Goal: Task Accomplishment & Management: Use online tool/utility

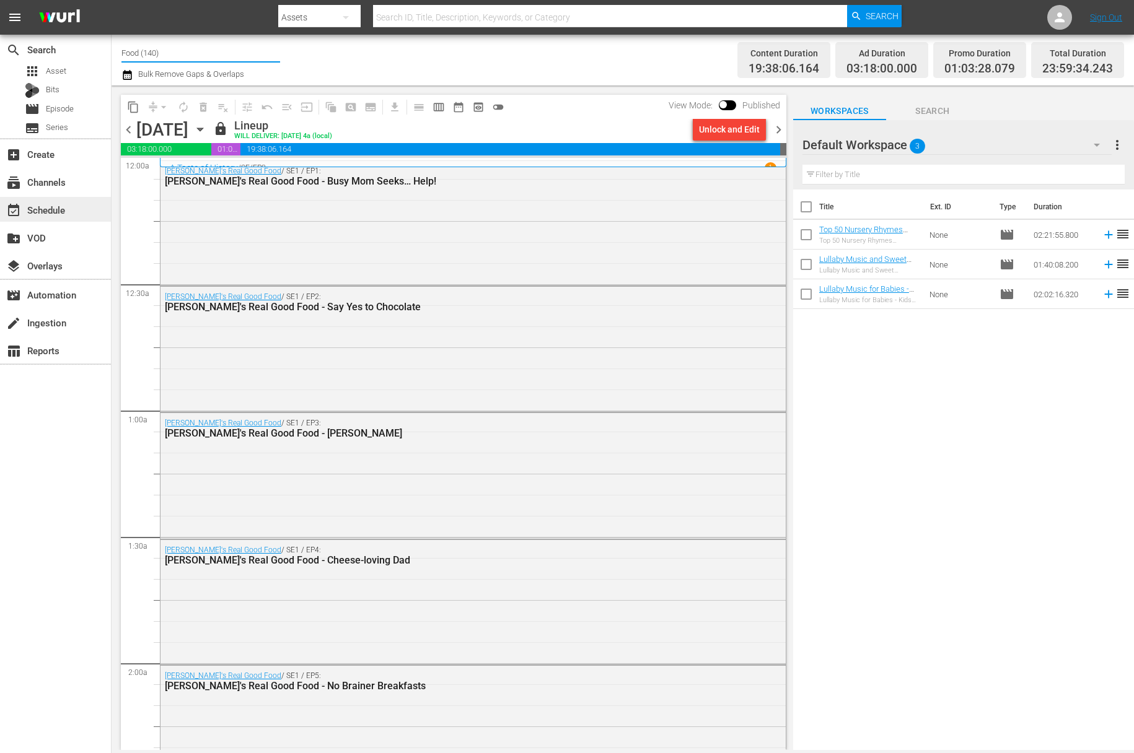
scroll to position [5475, 0]
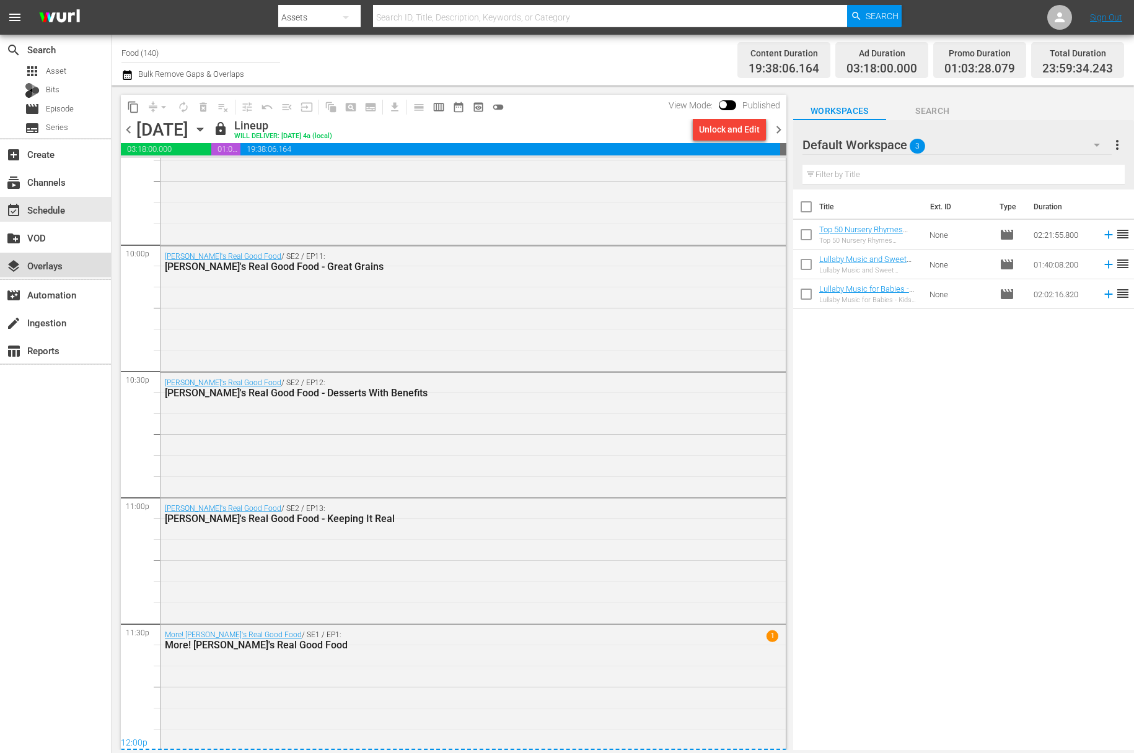
click at [53, 270] on div "layers Overlays" at bounding box center [34, 263] width 69 height 11
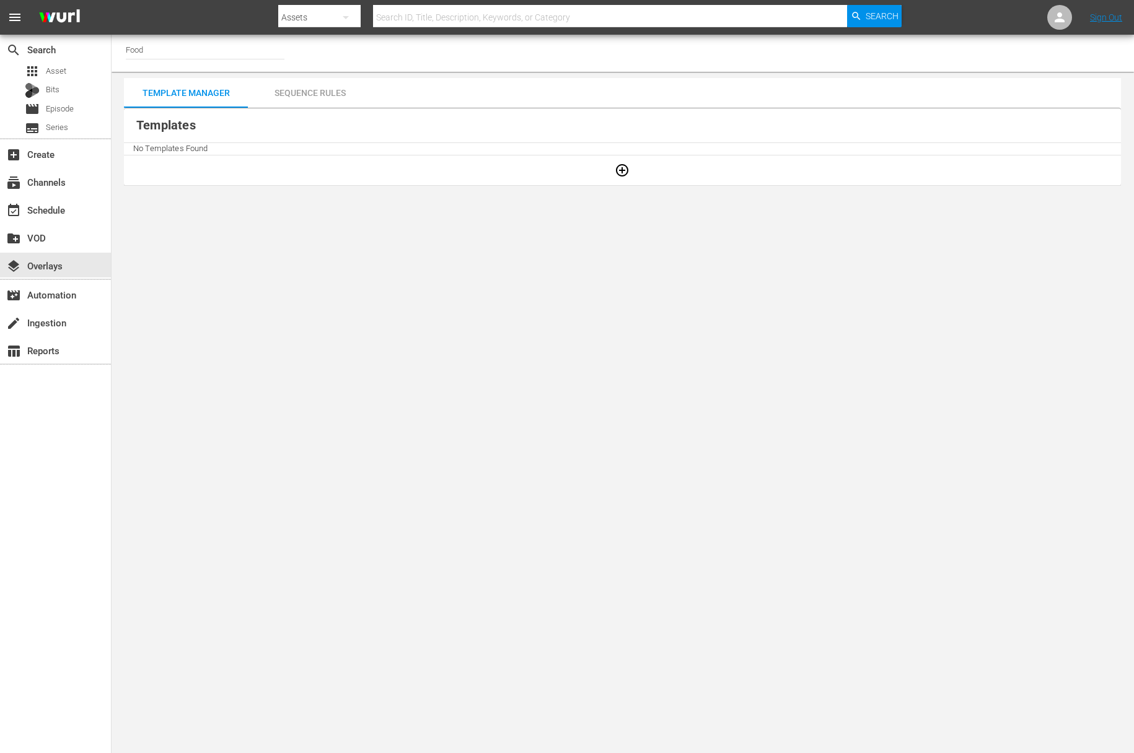
click at [314, 98] on div "Sequence Rules" at bounding box center [310, 93] width 124 height 30
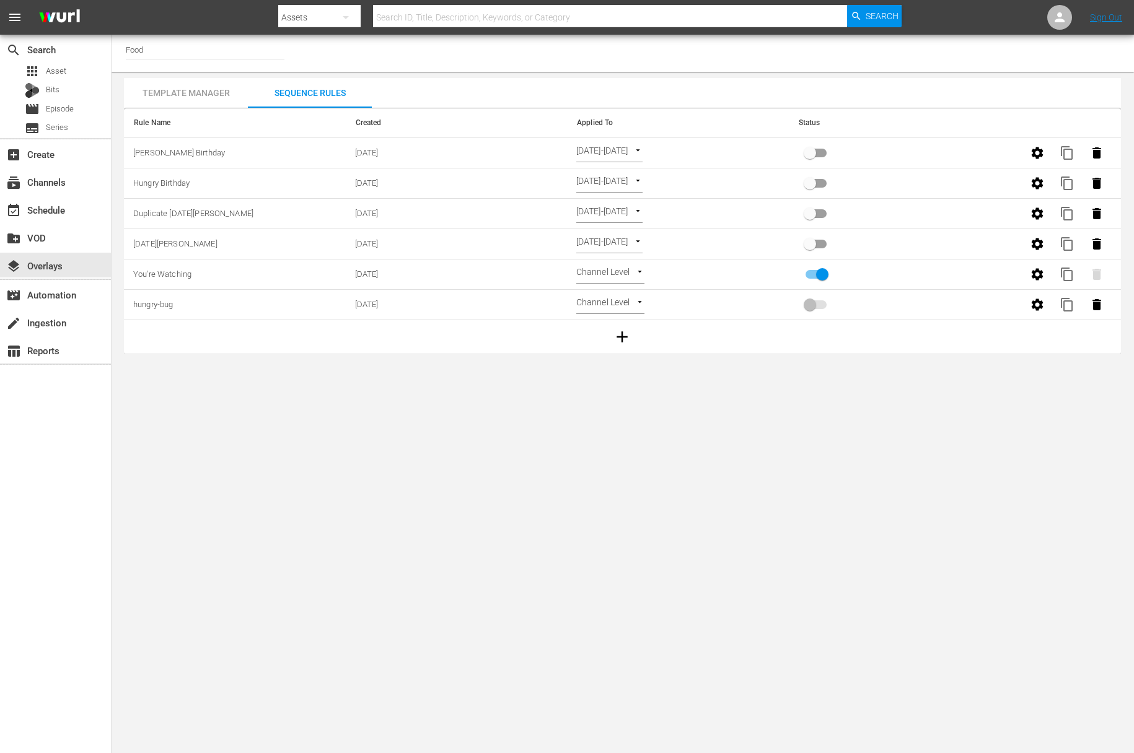
click at [230, 94] on div "Template Manager" at bounding box center [186, 93] width 124 height 30
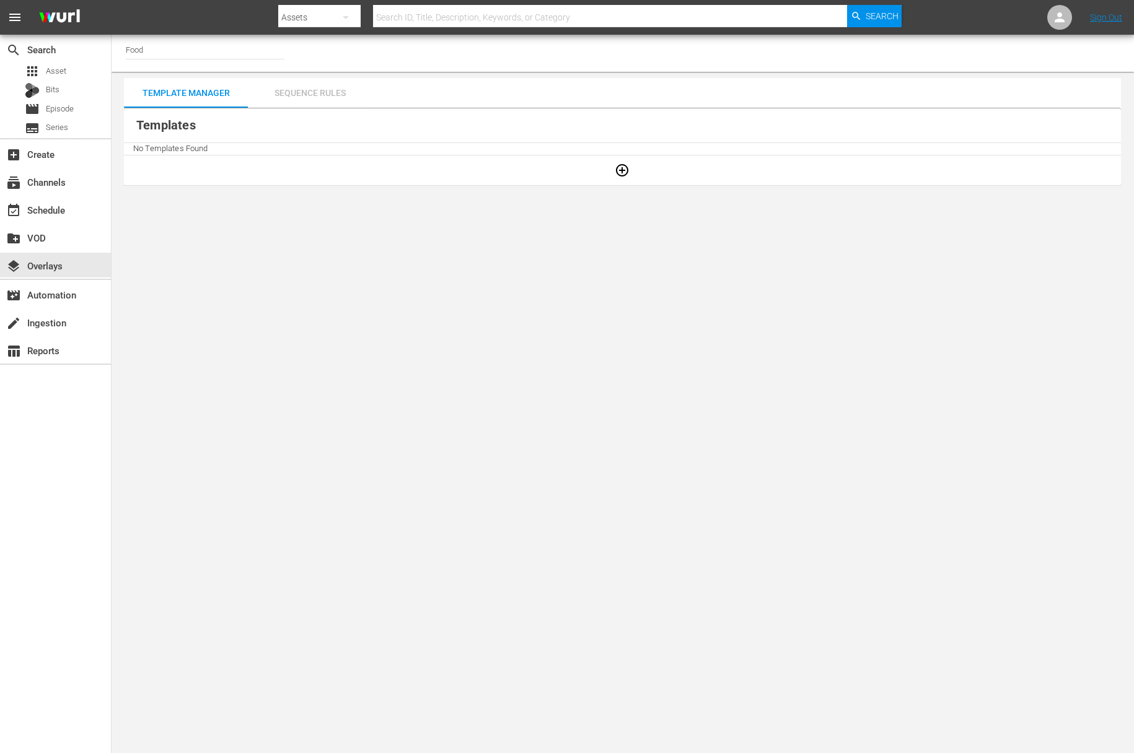
click at [318, 100] on div "Sequence Rules" at bounding box center [310, 93] width 124 height 30
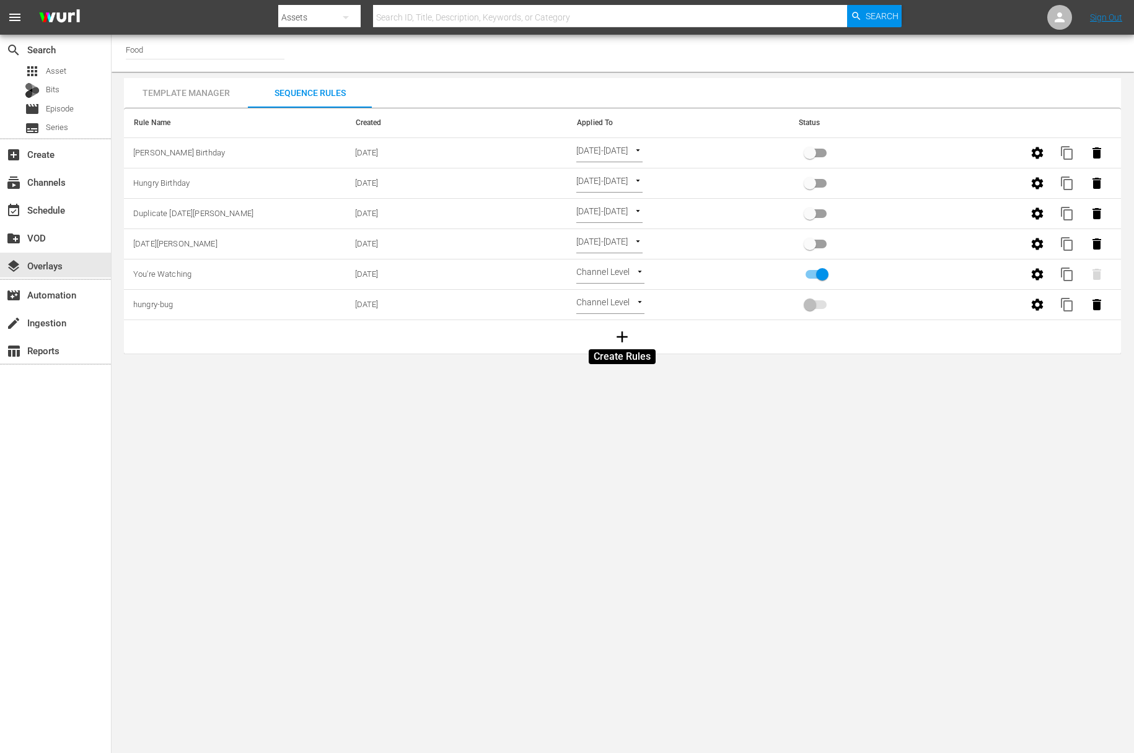
click at [625, 333] on icon "button" at bounding box center [622, 337] width 19 height 19
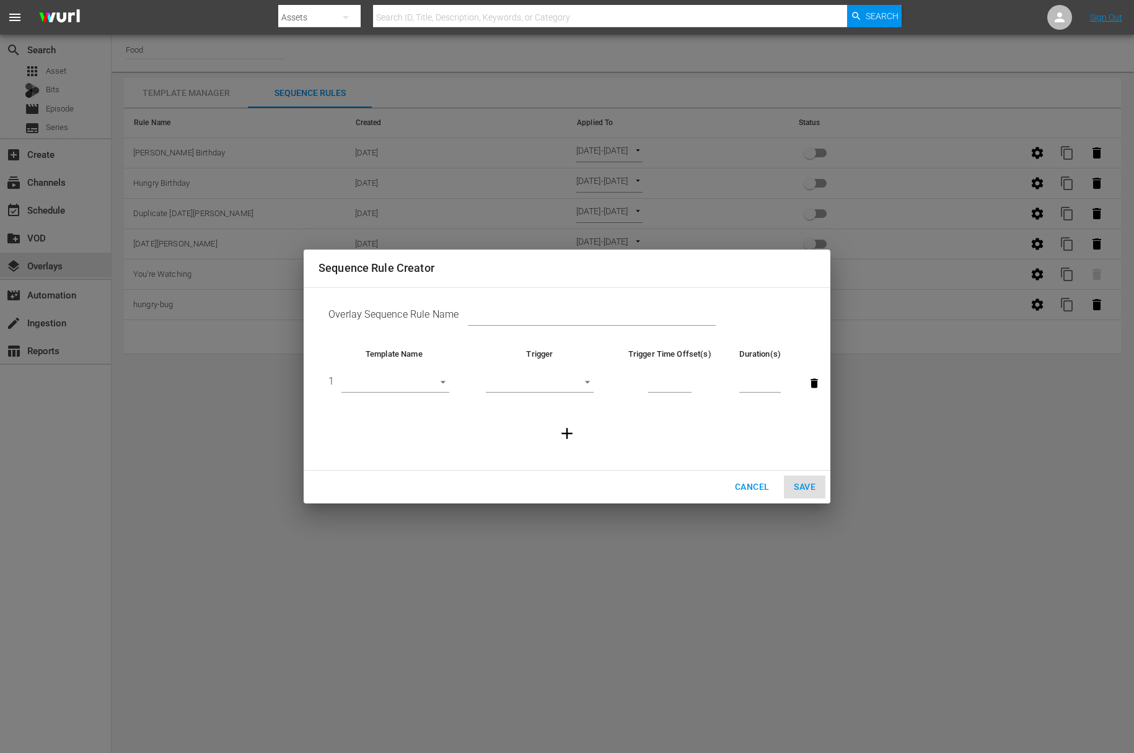
click at [440, 381] on body "menu Search By Assets Search ID, Title, Description, Keywords, or Category Sear…" at bounding box center [567, 376] width 1134 height 753
click at [750, 491] on div at bounding box center [567, 376] width 1134 height 753
click at [752, 481] on span "Cancel" at bounding box center [752, 487] width 34 height 15
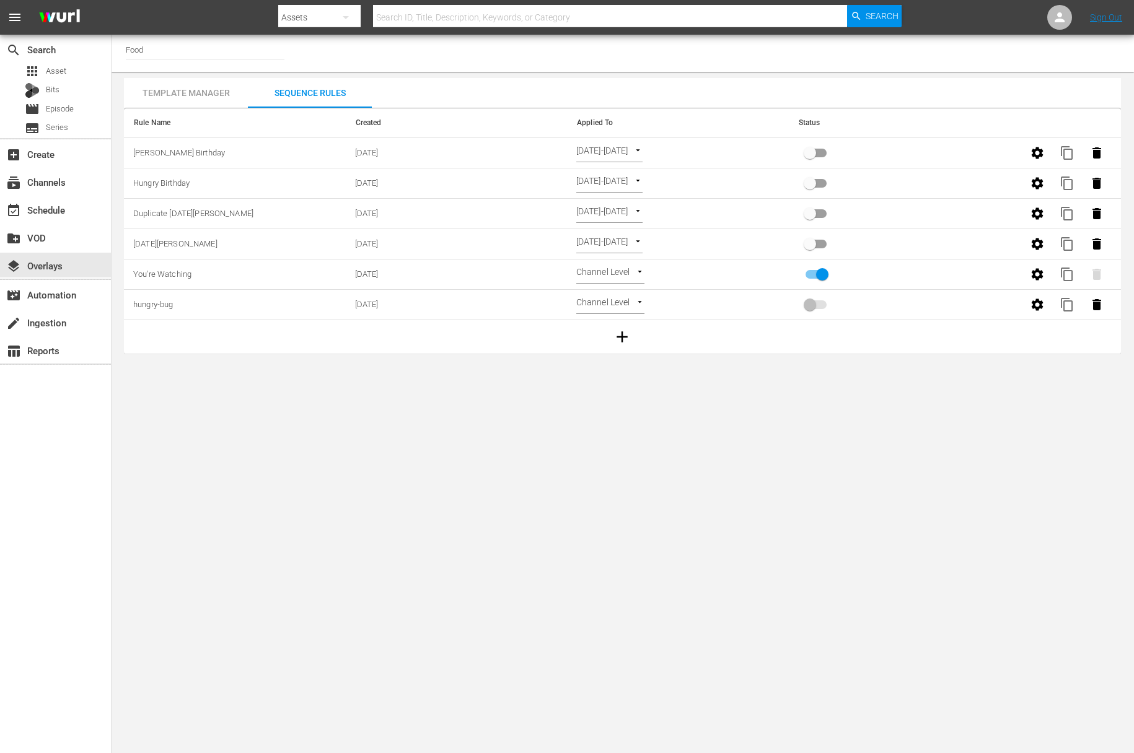
click at [202, 87] on div "Template Manager" at bounding box center [186, 93] width 124 height 30
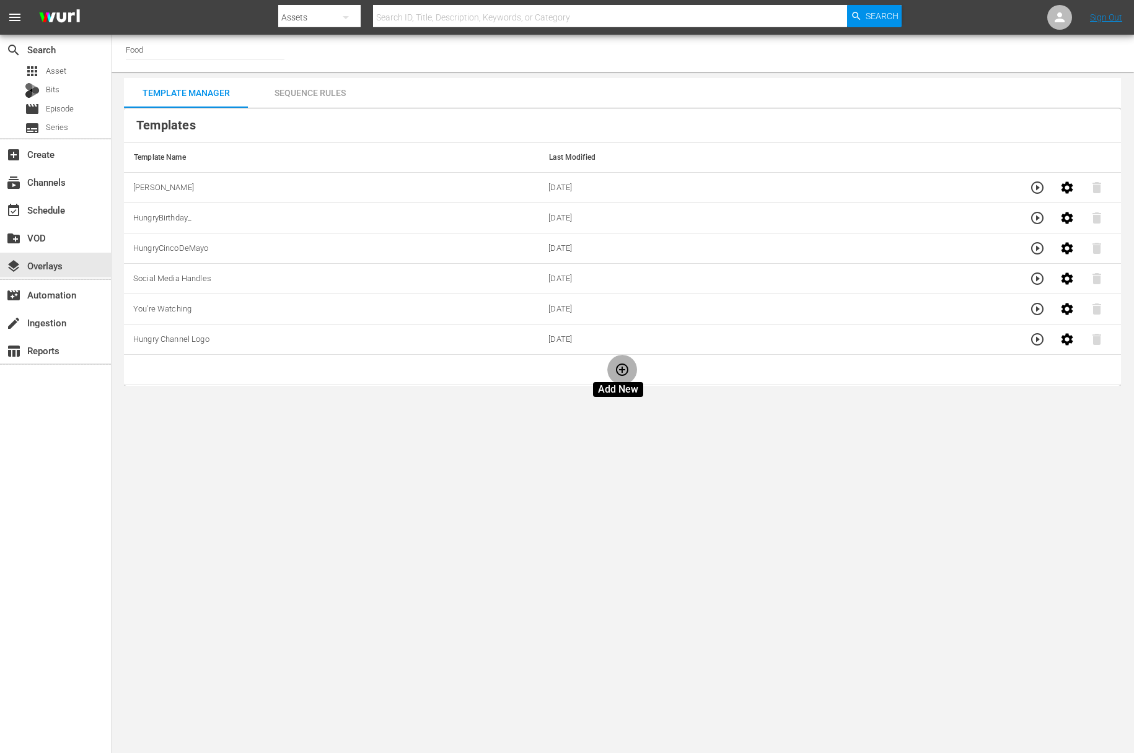
click at [617, 372] on icon "button" at bounding box center [622, 370] width 12 height 12
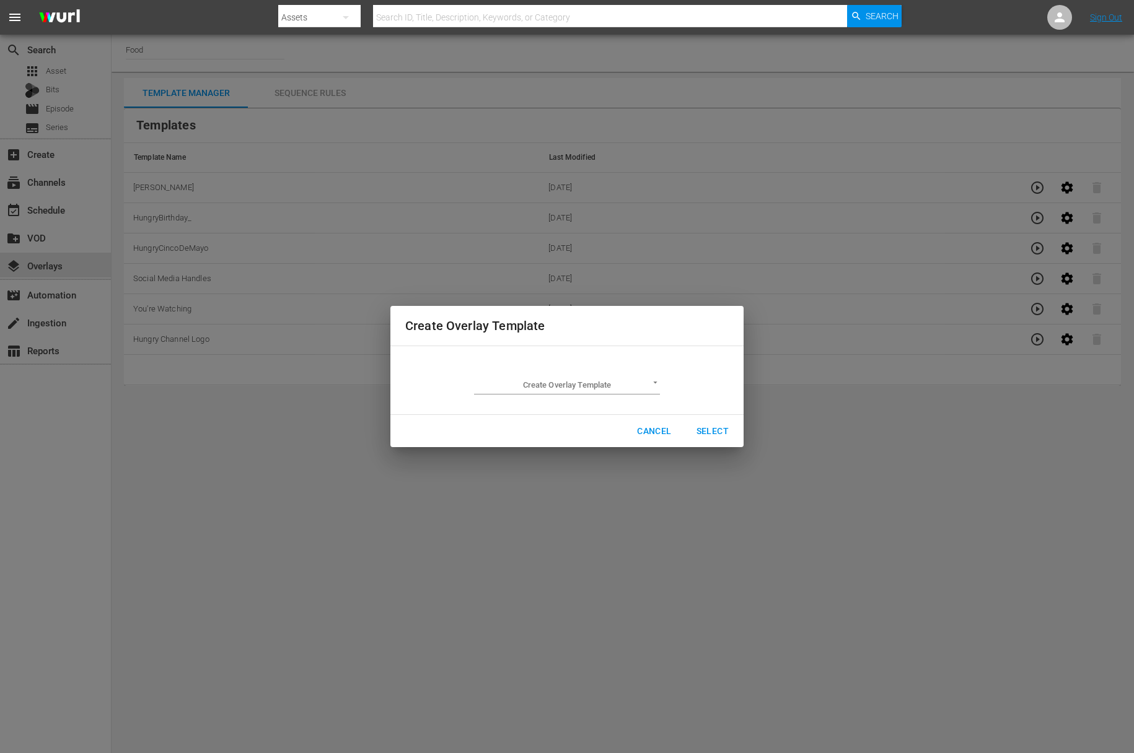
click at [580, 389] on body "menu Search By Assets Search ID, Title, Description, Keywords, or Category Sear…" at bounding box center [567, 376] width 1134 height 753
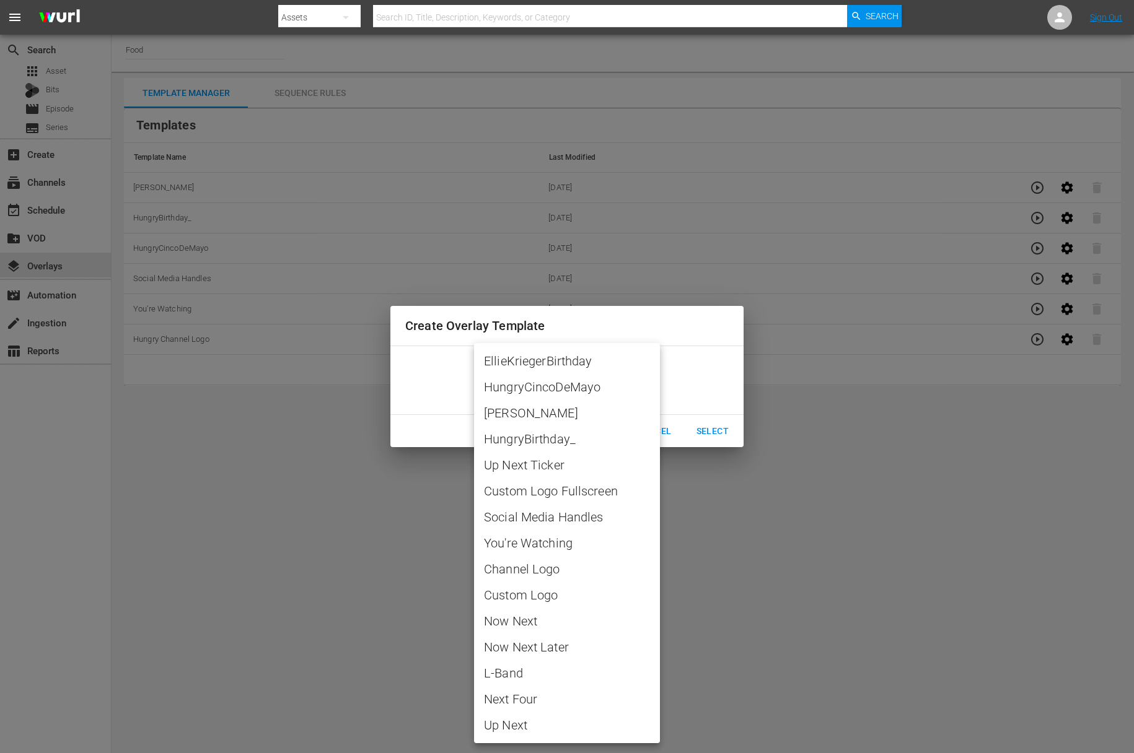
click at [573, 364] on span "EllieKriegerBirthday" at bounding box center [567, 361] width 166 height 19
type input "EllieKriegerBirthday"
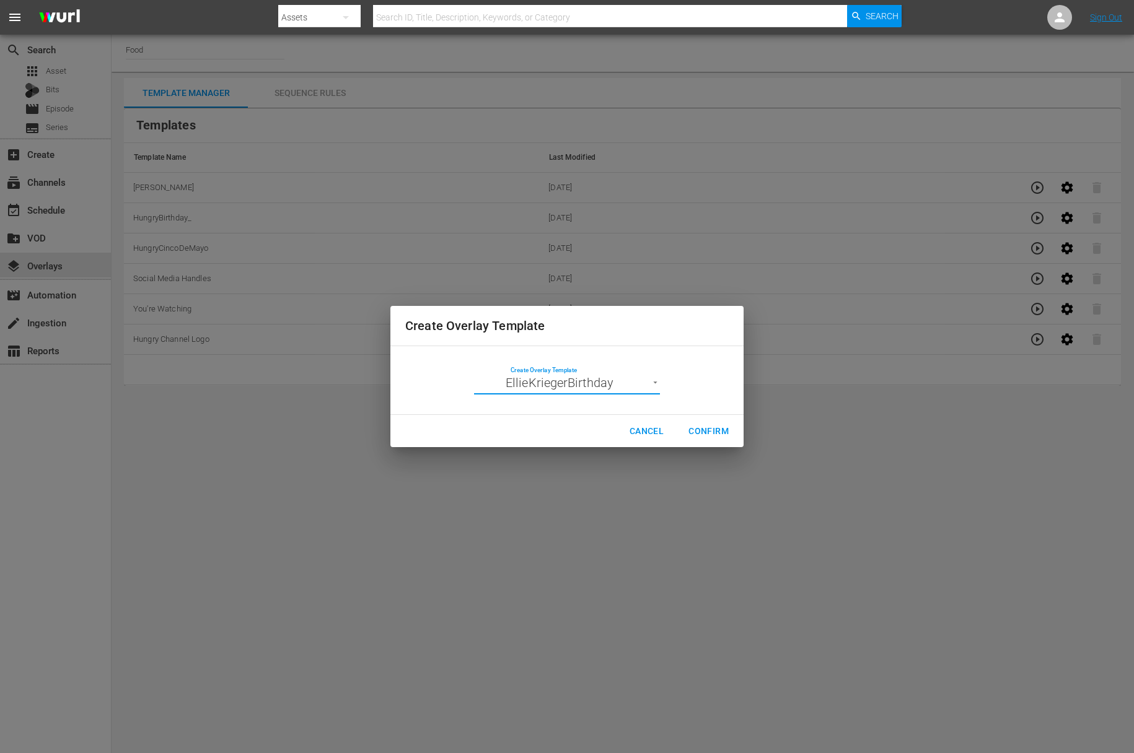
click at [704, 431] on span "Confirm" at bounding box center [708, 431] width 40 height 15
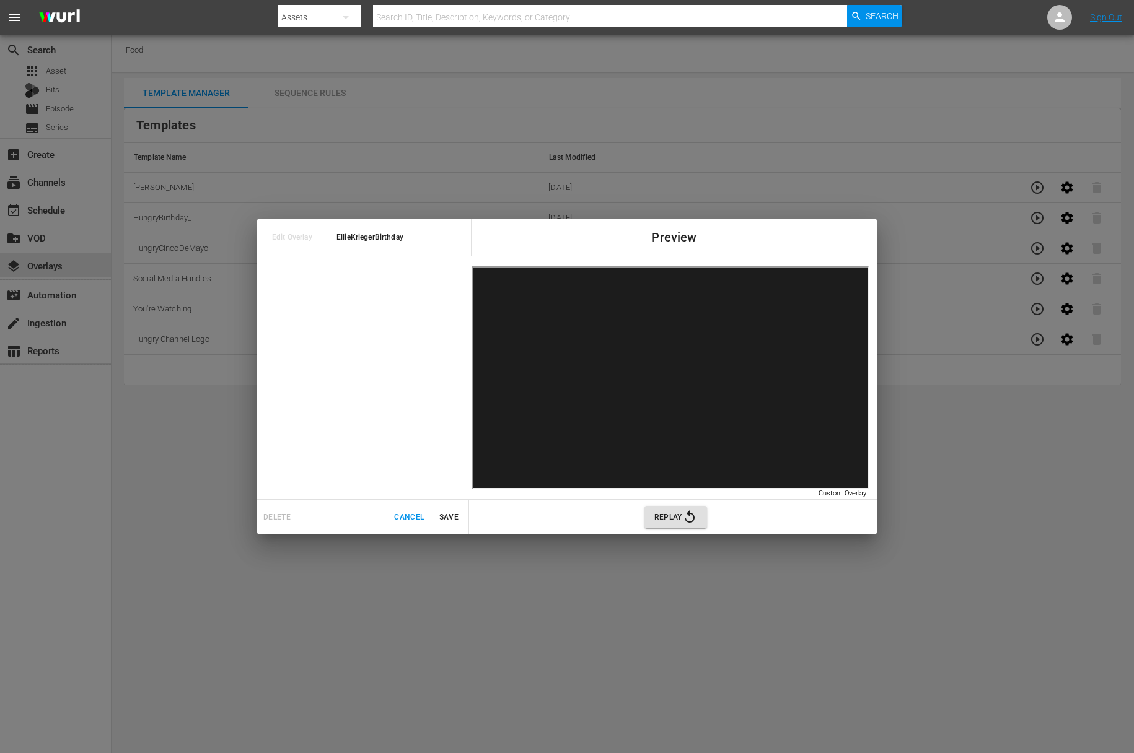
click at [686, 511] on icon "button" at bounding box center [689, 517] width 15 height 15
click at [689, 517] on icon "button" at bounding box center [689, 517] width 15 height 15
click at [435, 514] on span "Save" at bounding box center [449, 517] width 30 height 13
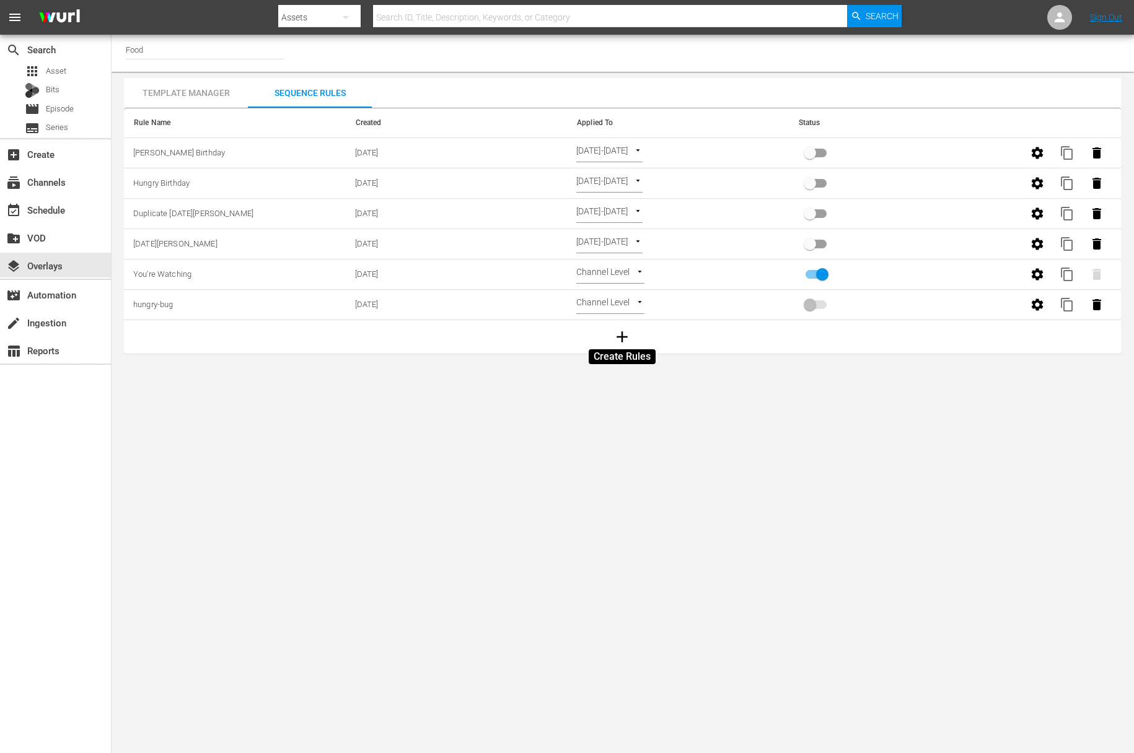
click at [619, 335] on icon "button" at bounding box center [622, 337] width 19 height 19
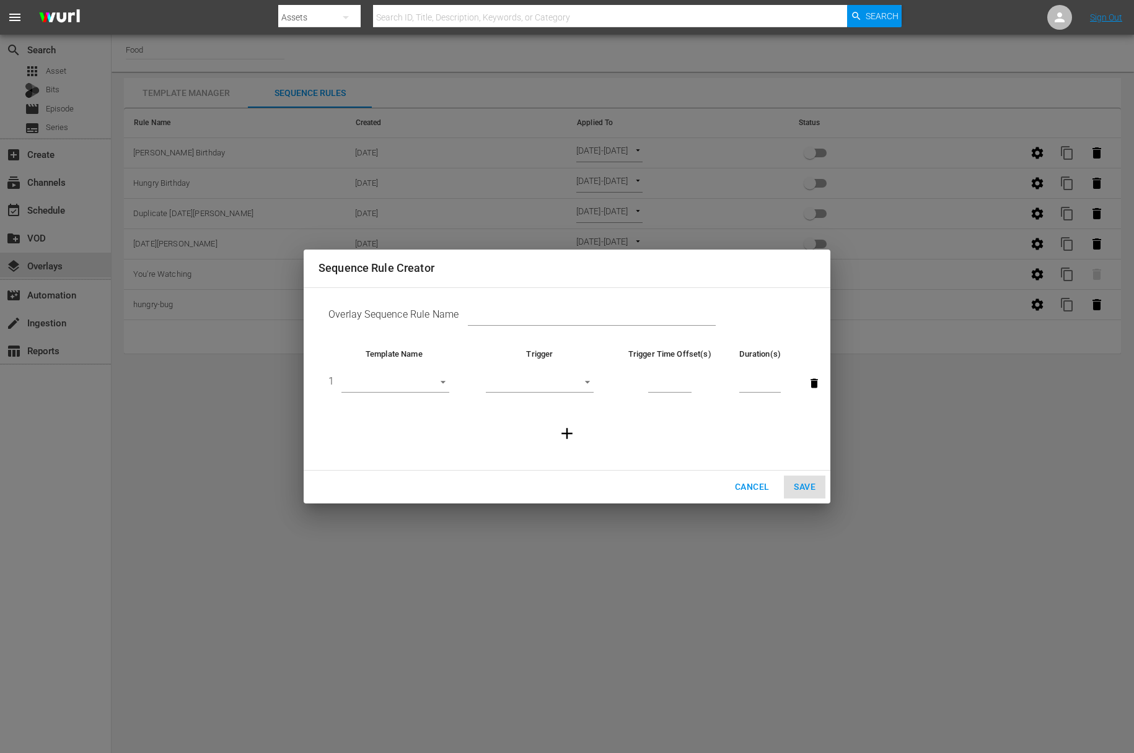
click at [746, 492] on span "Cancel" at bounding box center [752, 487] width 34 height 15
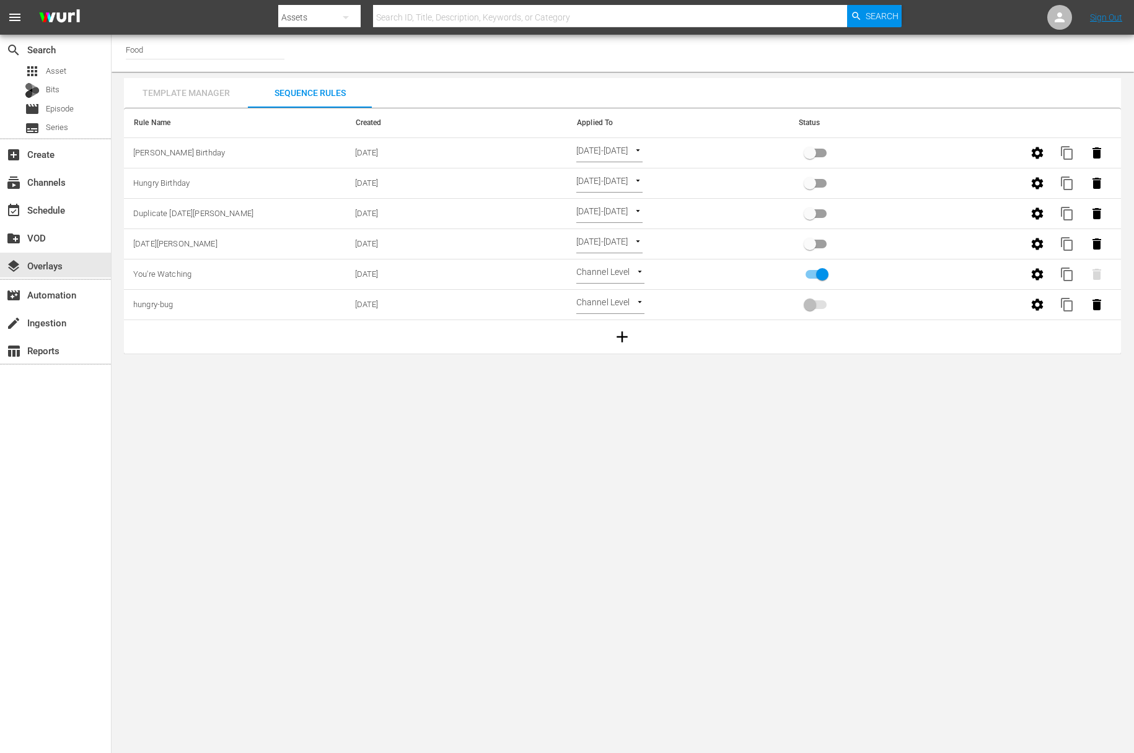
click at [190, 89] on div "Template Manager" at bounding box center [186, 93] width 124 height 30
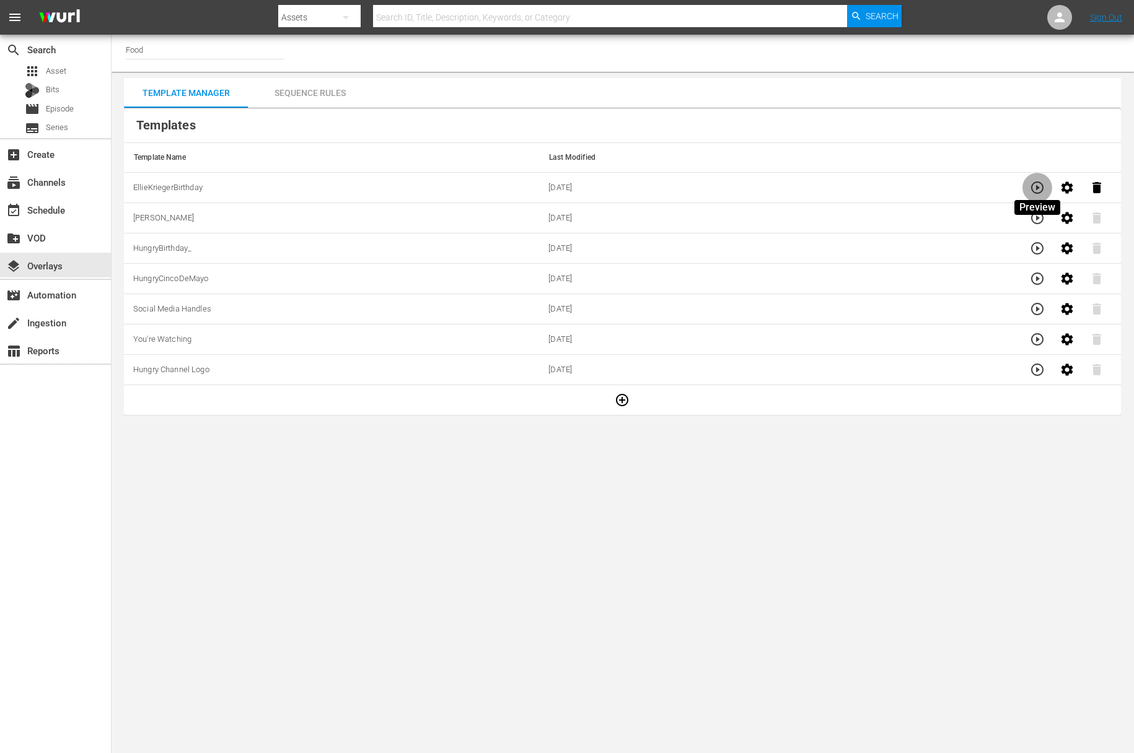
click at [1044, 187] on icon "button" at bounding box center [1037, 187] width 15 height 15
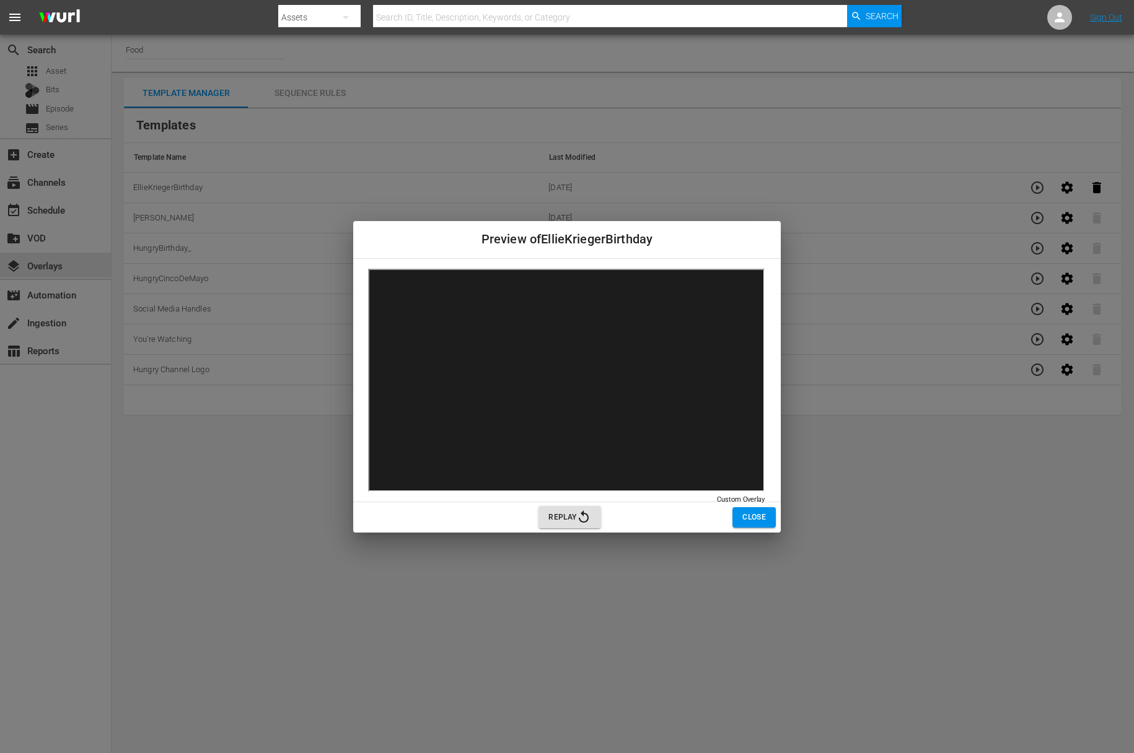
click at [747, 514] on span "Close" at bounding box center [754, 517] width 24 height 13
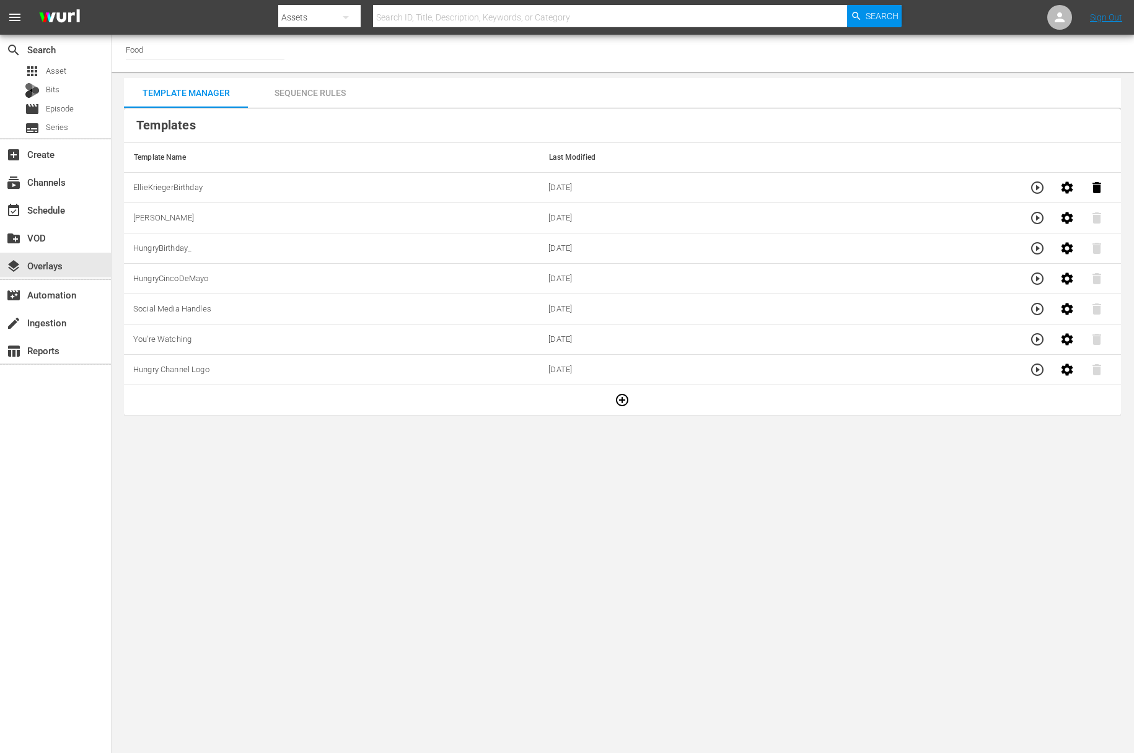
click at [323, 87] on div "Sequence Rules" at bounding box center [310, 93] width 124 height 30
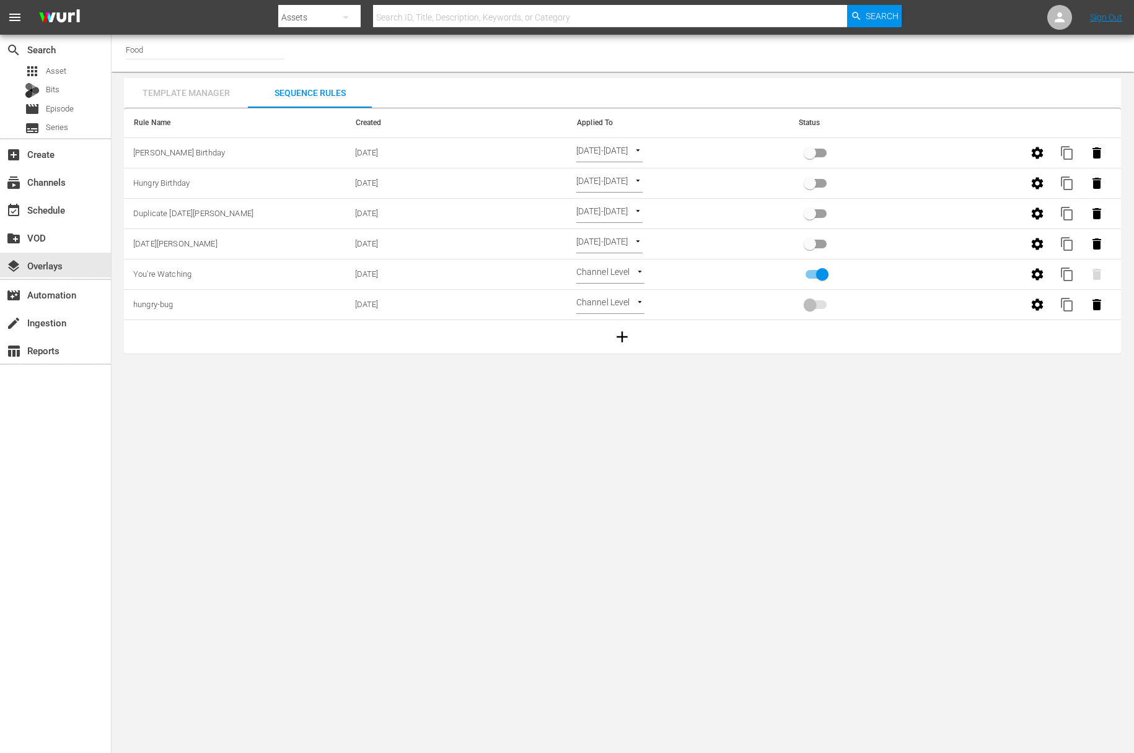
click at [164, 94] on div "Template Manager" at bounding box center [186, 93] width 124 height 30
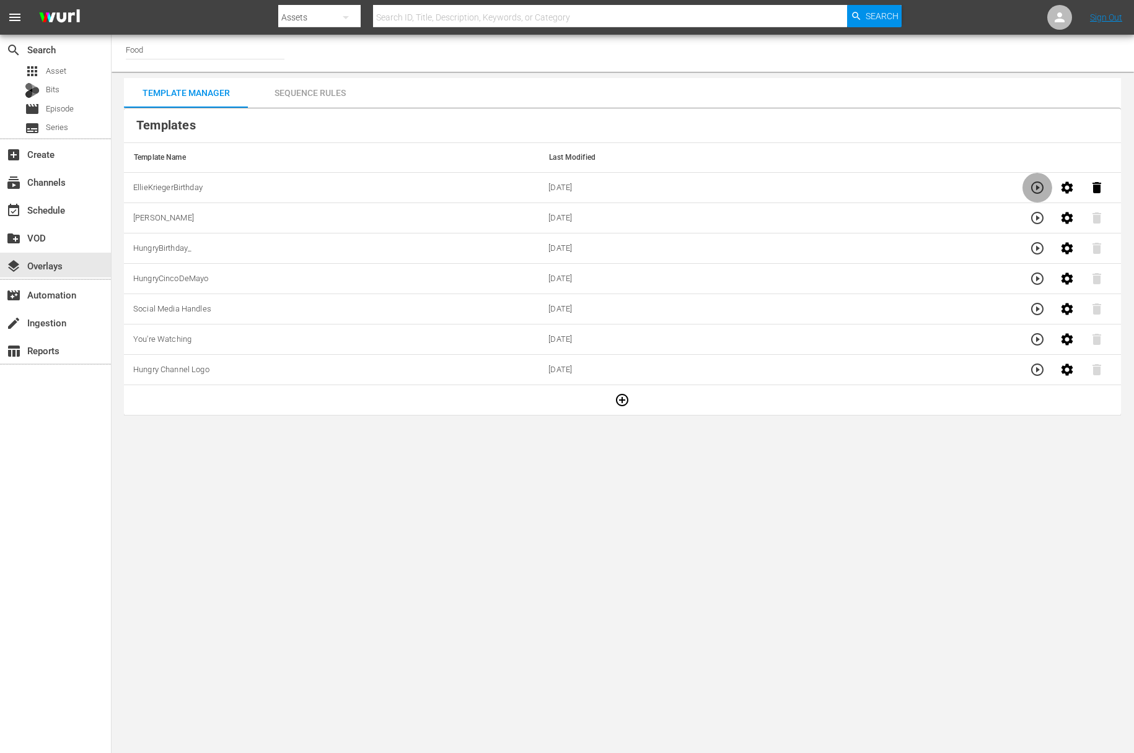
click at [1040, 187] on icon "button" at bounding box center [1037, 187] width 15 height 15
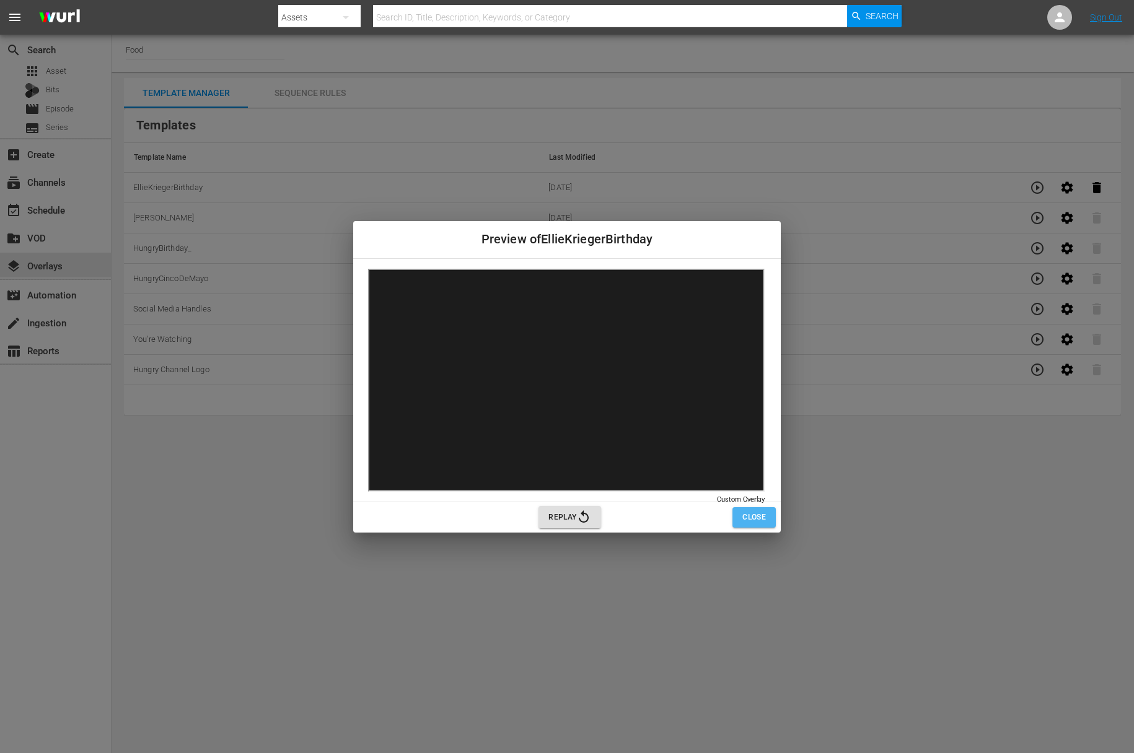
click at [733, 516] on button "Close" at bounding box center [753, 517] width 43 height 20
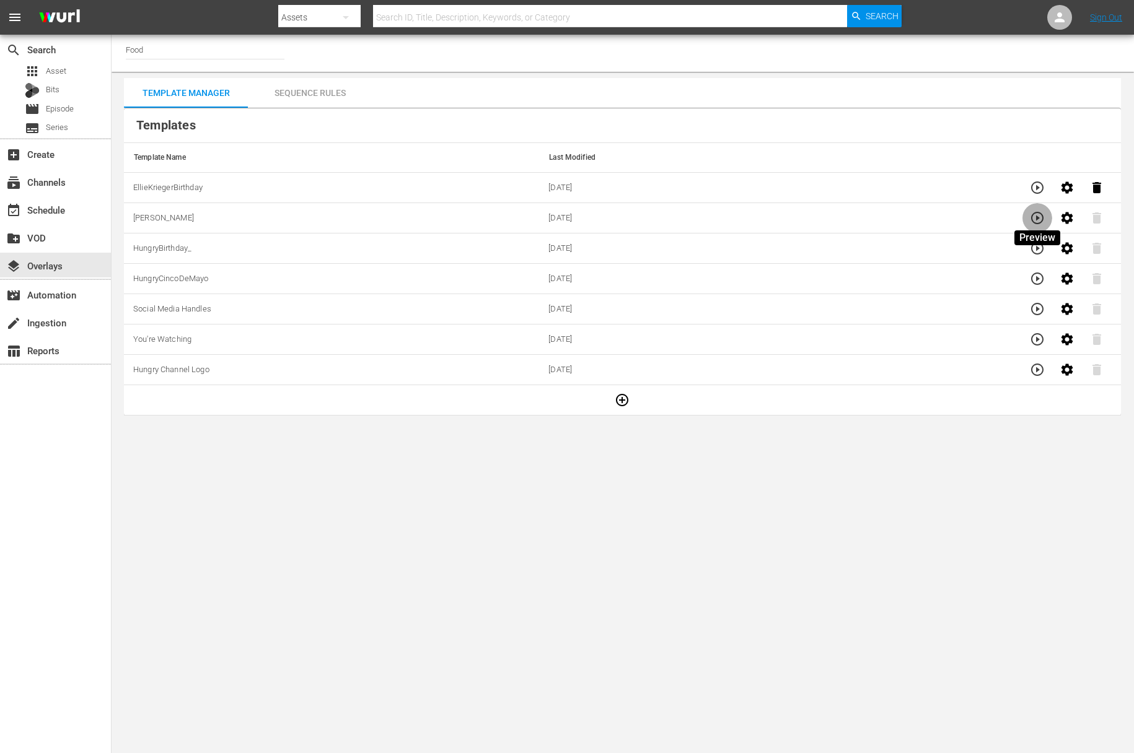
click at [1042, 222] on icon "button" at bounding box center [1037, 218] width 15 height 15
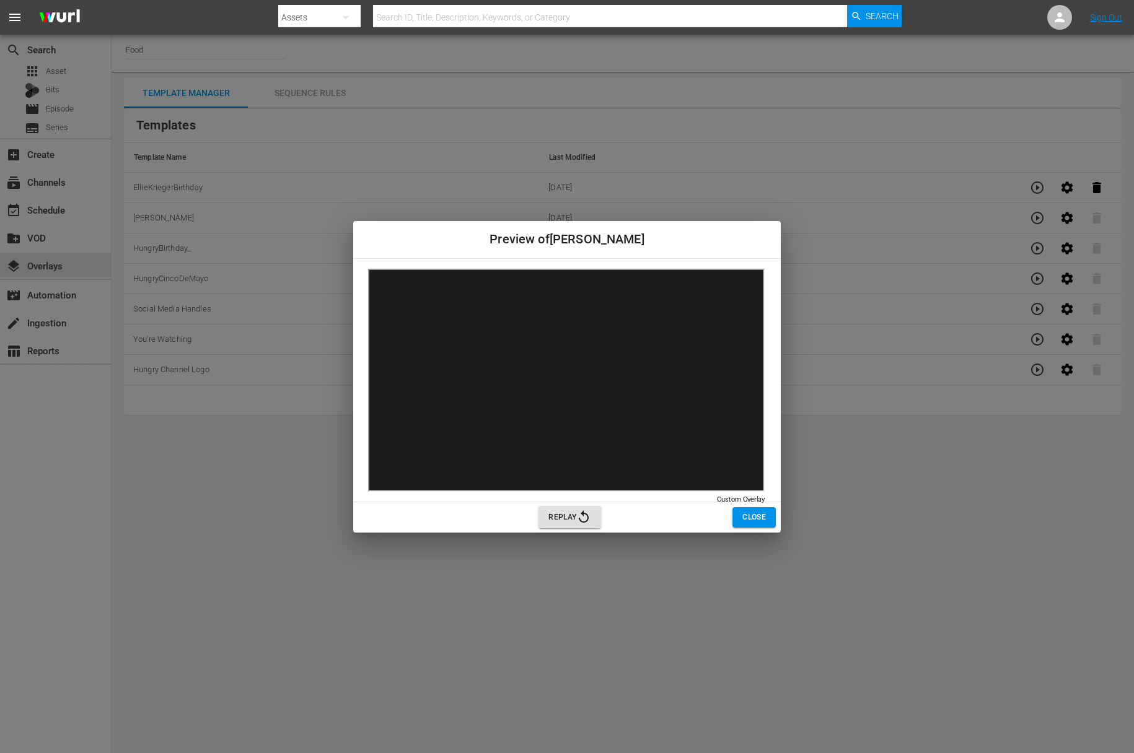
click at [754, 516] on span "Close" at bounding box center [754, 517] width 24 height 13
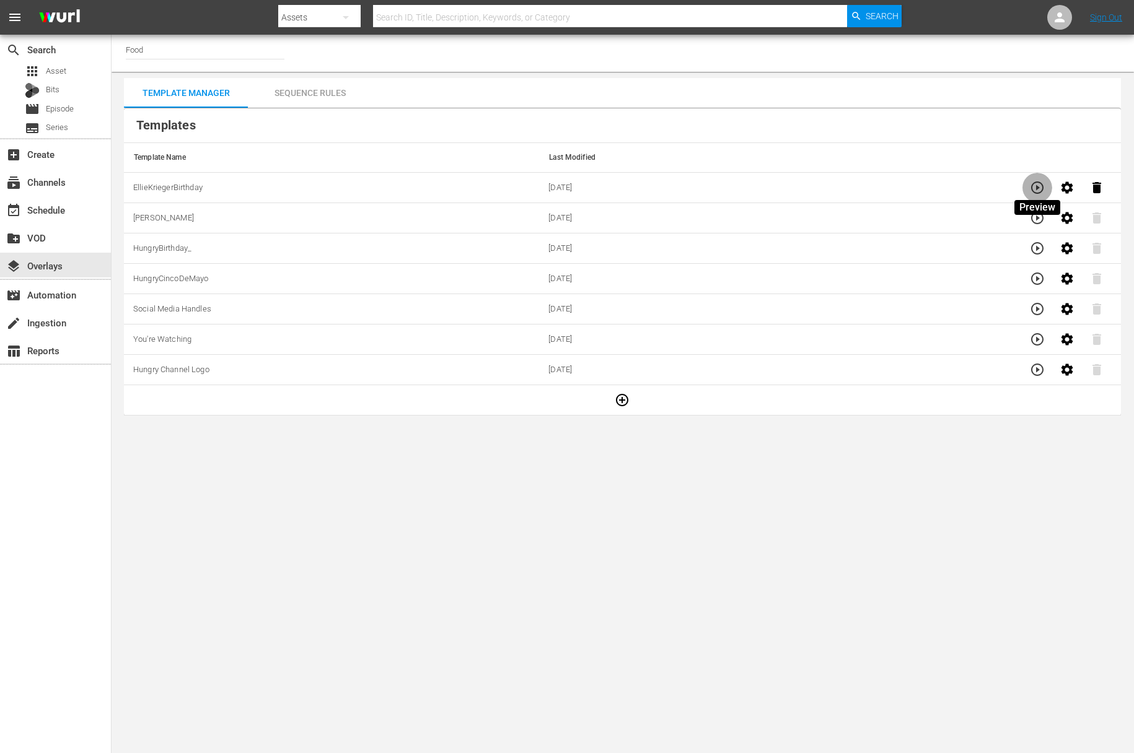
click at [1045, 187] on button "button" at bounding box center [1037, 188] width 30 height 30
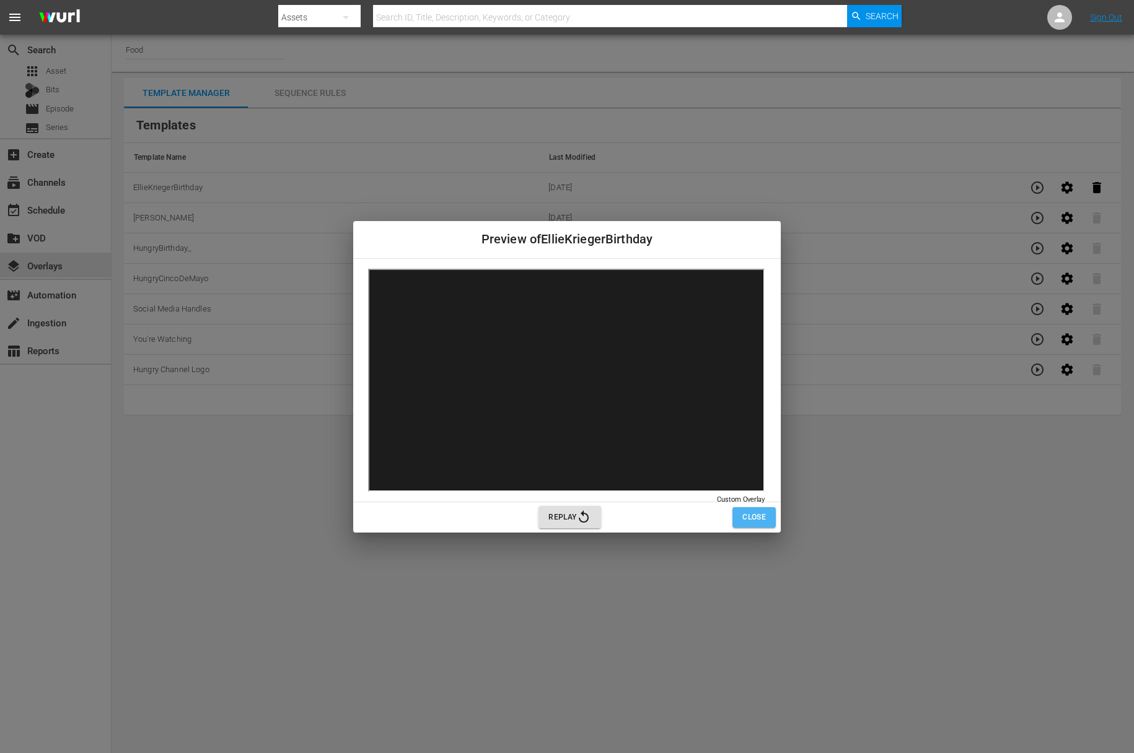
click at [748, 522] on span "Close" at bounding box center [754, 517] width 24 height 13
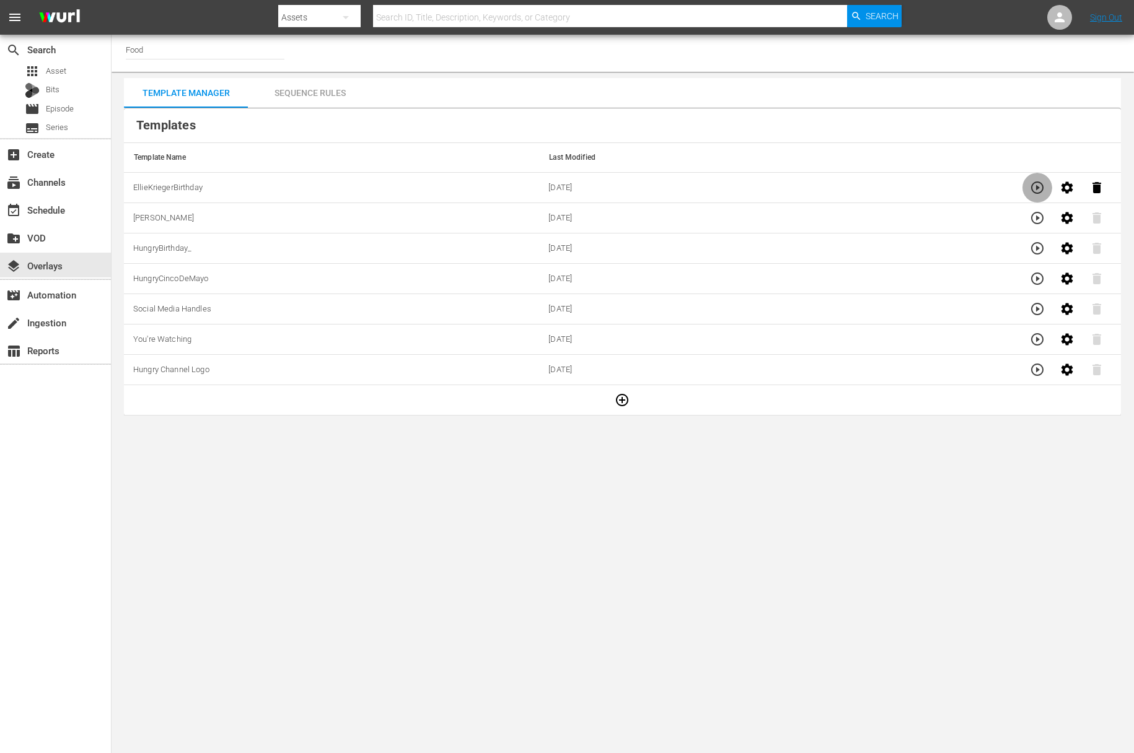
click at [1030, 186] on icon "button" at bounding box center [1037, 187] width 15 height 15
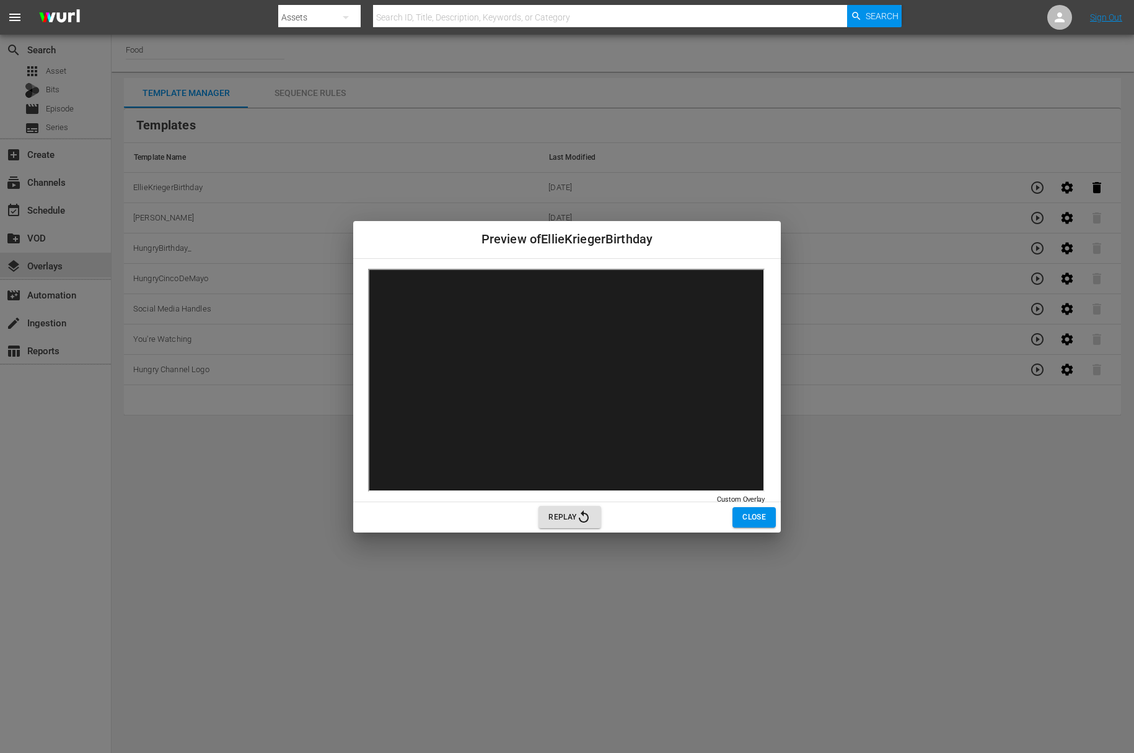
click at [580, 513] on icon "button" at bounding box center [583, 517] width 15 height 15
click at [737, 513] on button "Close" at bounding box center [753, 517] width 43 height 20
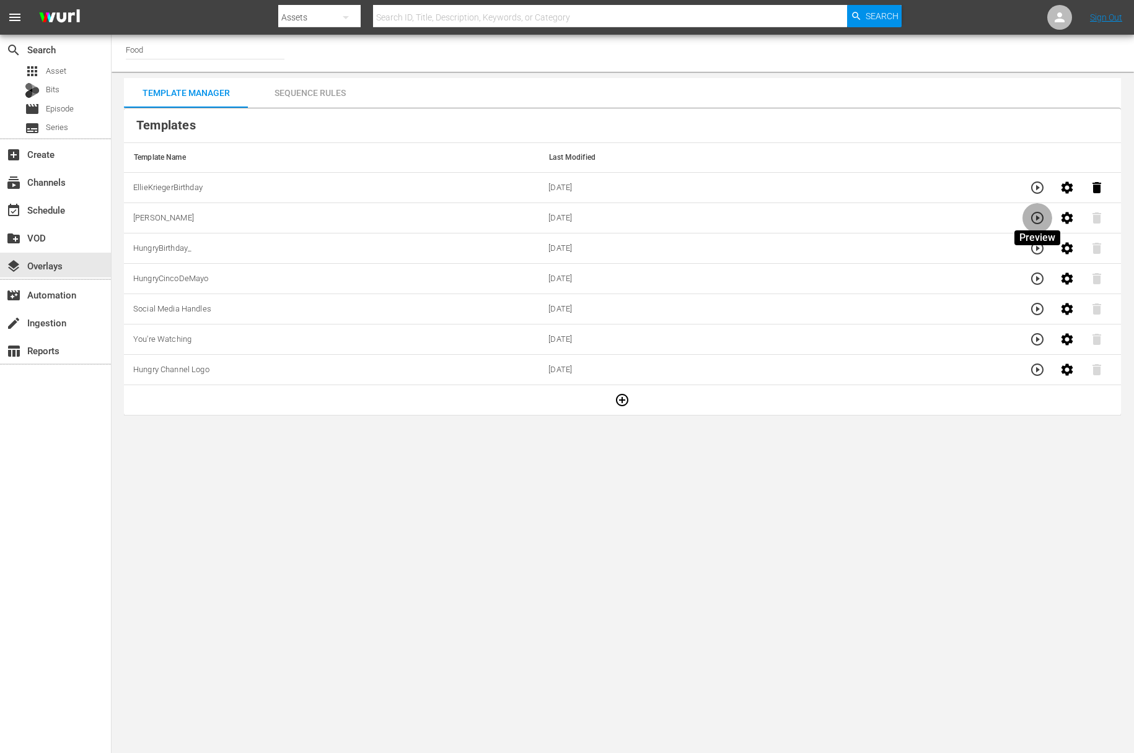
click at [1037, 217] on icon "button" at bounding box center [1037, 218] width 12 height 12
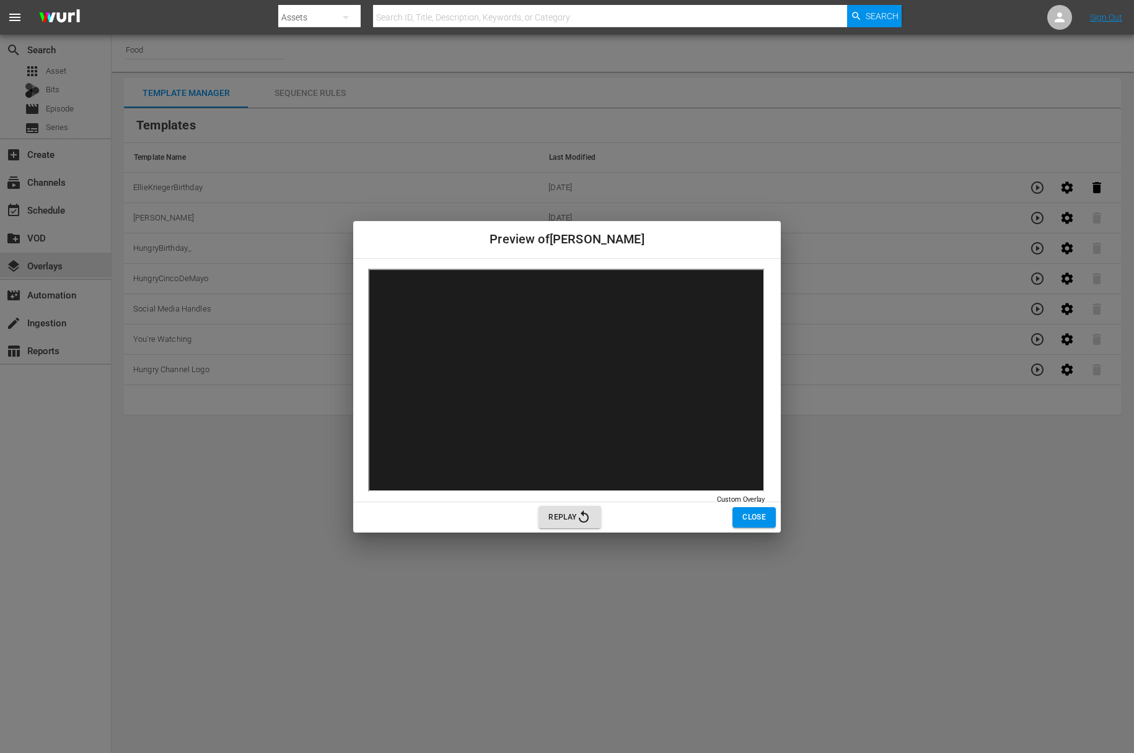
click at [748, 517] on span "Close" at bounding box center [754, 517] width 24 height 13
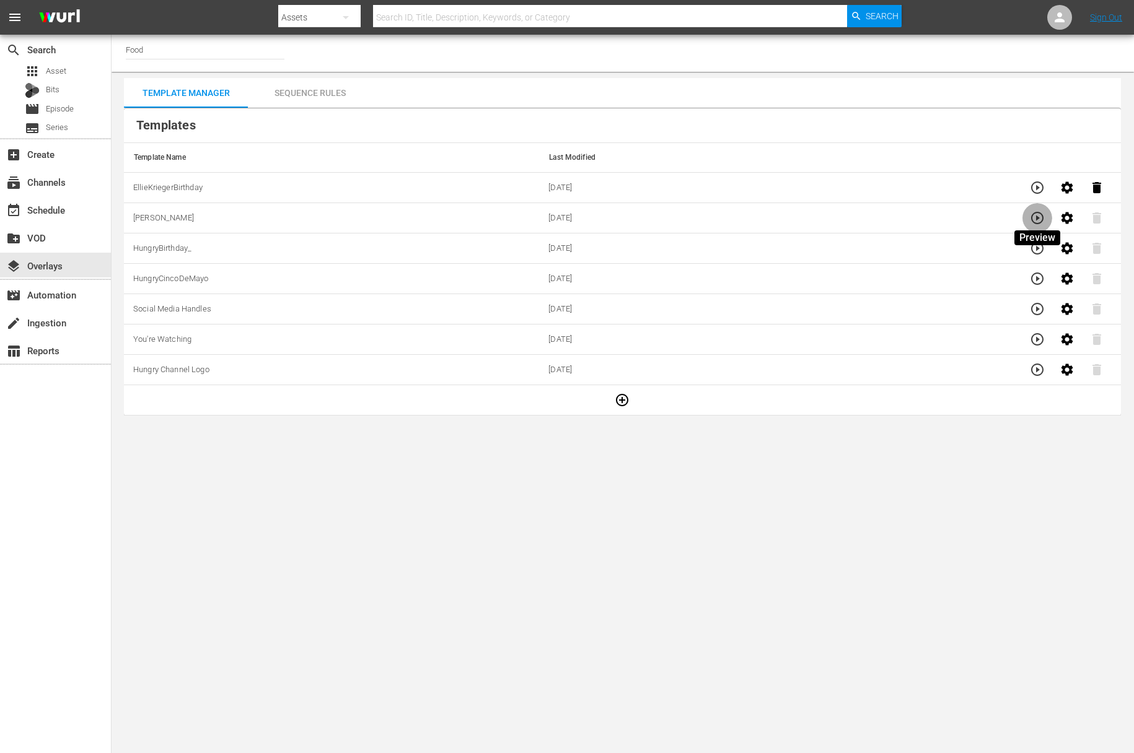
click at [1032, 214] on icon "button" at bounding box center [1037, 218] width 12 height 12
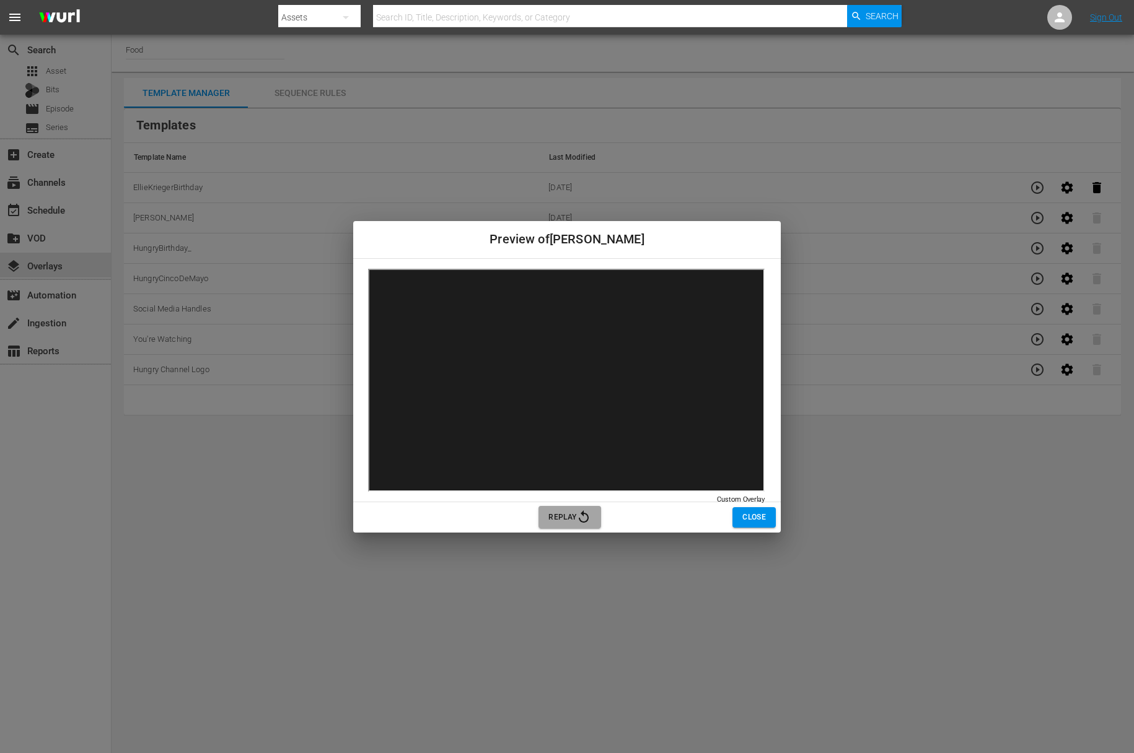
click at [587, 524] on icon "button" at bounding box center [583, 517] width 15 height 15
click at [755, 516] on span "Close" at bounding box center [754, 517] width 24 height 13
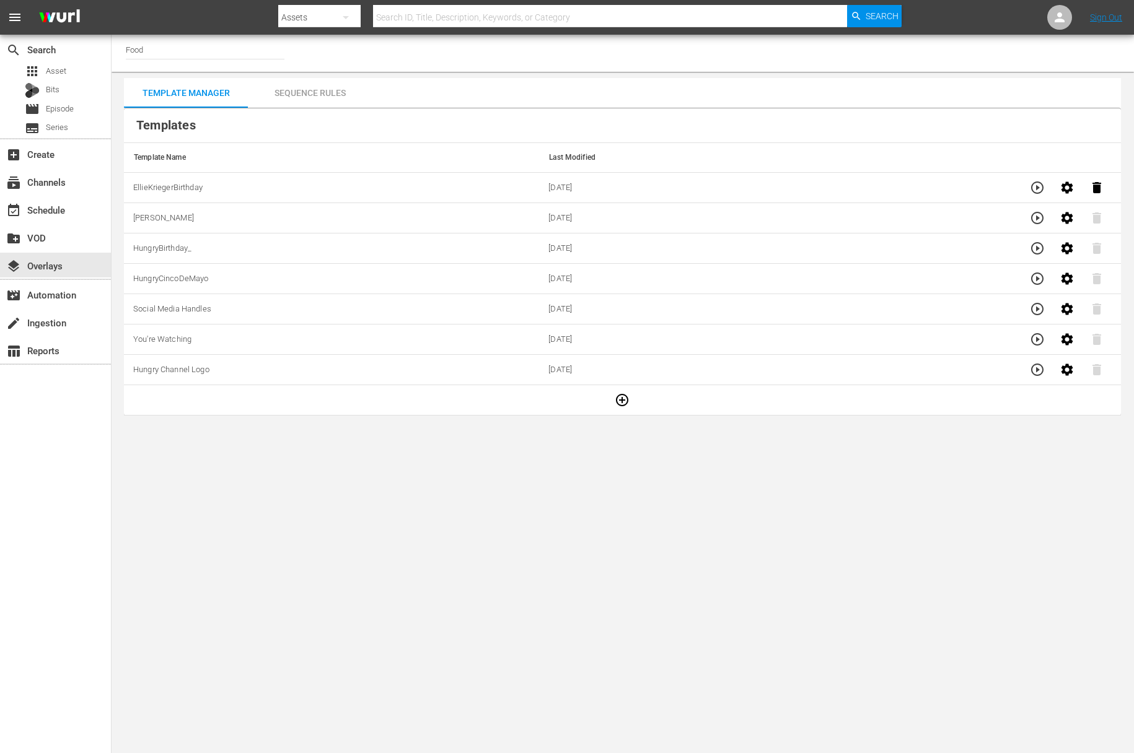
click at [1035, 213] on icon "button" at bounding box center [1037, 218] width 15 height 15
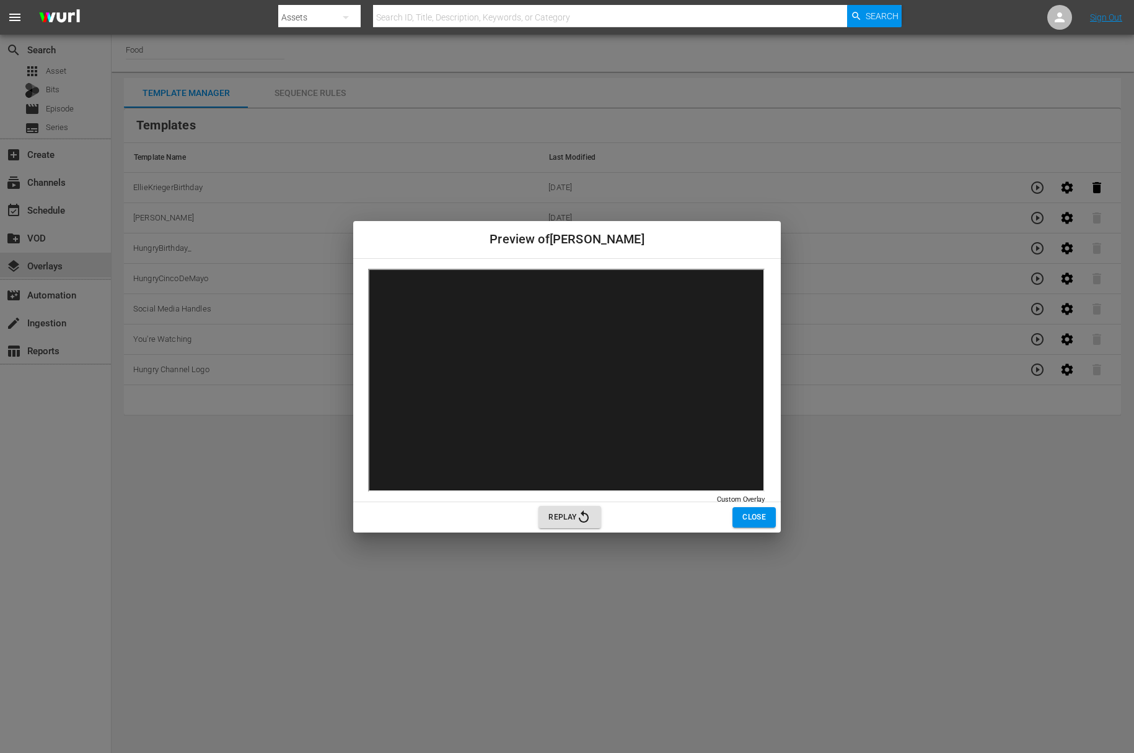
click at [756, 519] on span "Close" at bounding box center [754, 517] width 24 height 13
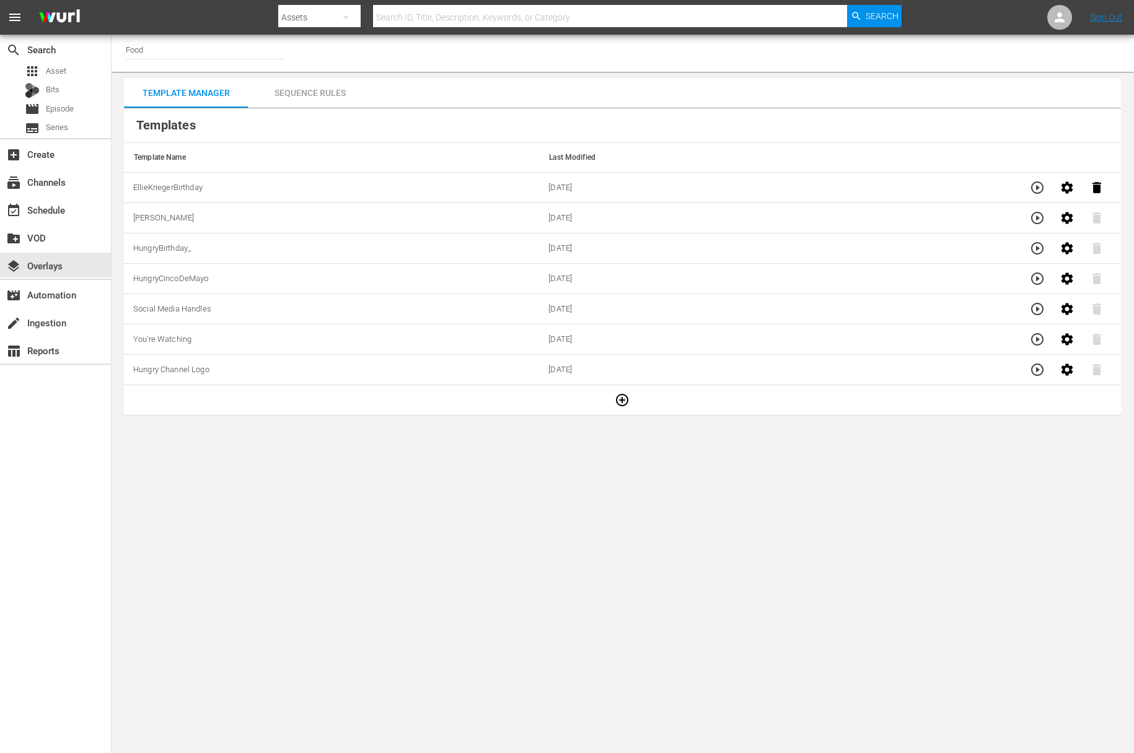
click at [1040, 251] on icon "button" at bounding box center [1037, 248] width 15 height 15
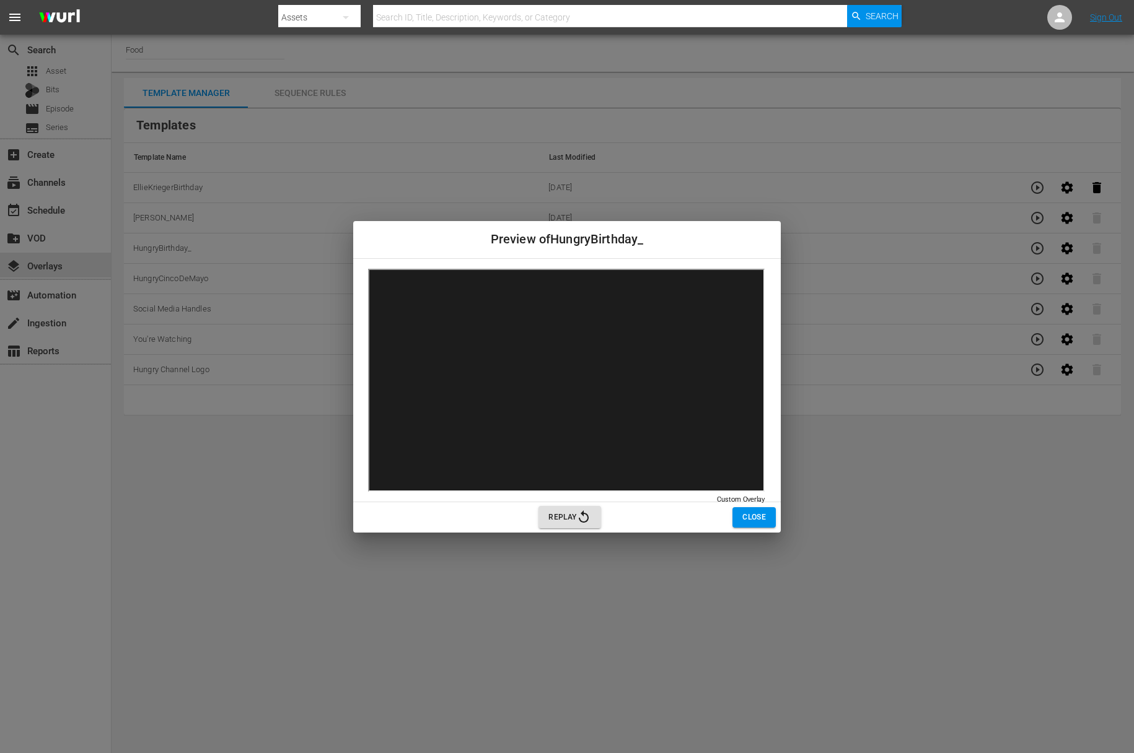
click at [757, 512] on span "Close" at bounding box center [754, 517] width 24 height 13
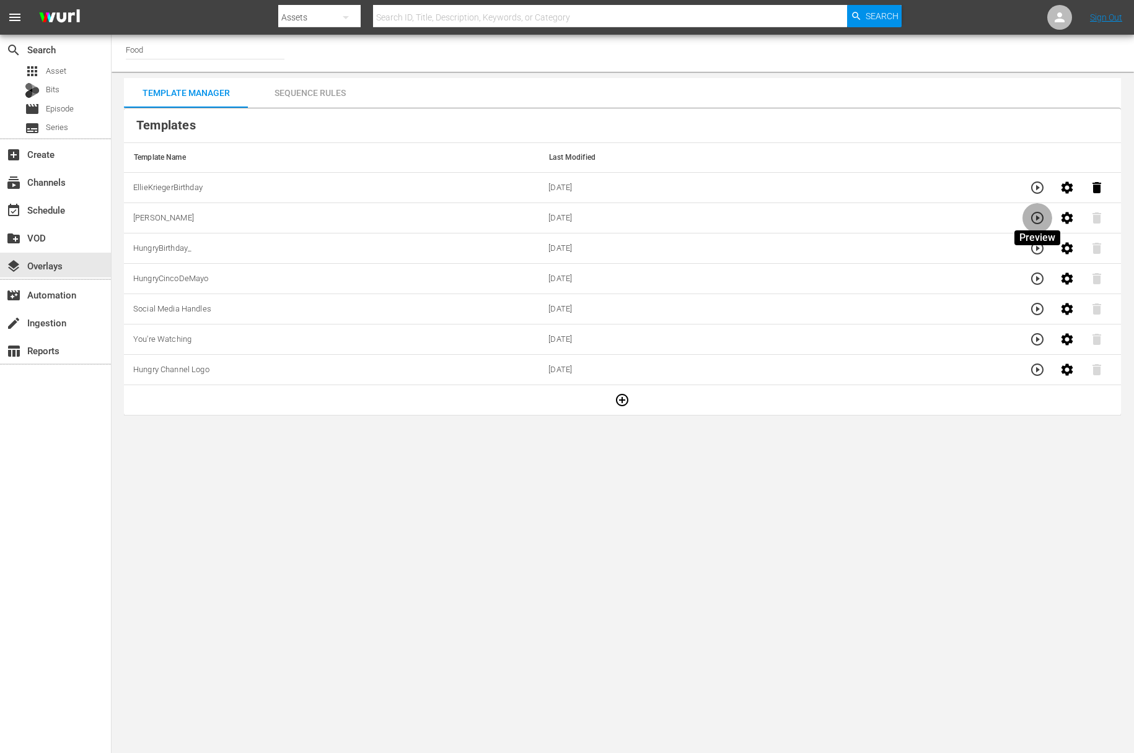
click at [1035, 216] on icon "button" at bounding box center [1037, 218] width 15 height 15
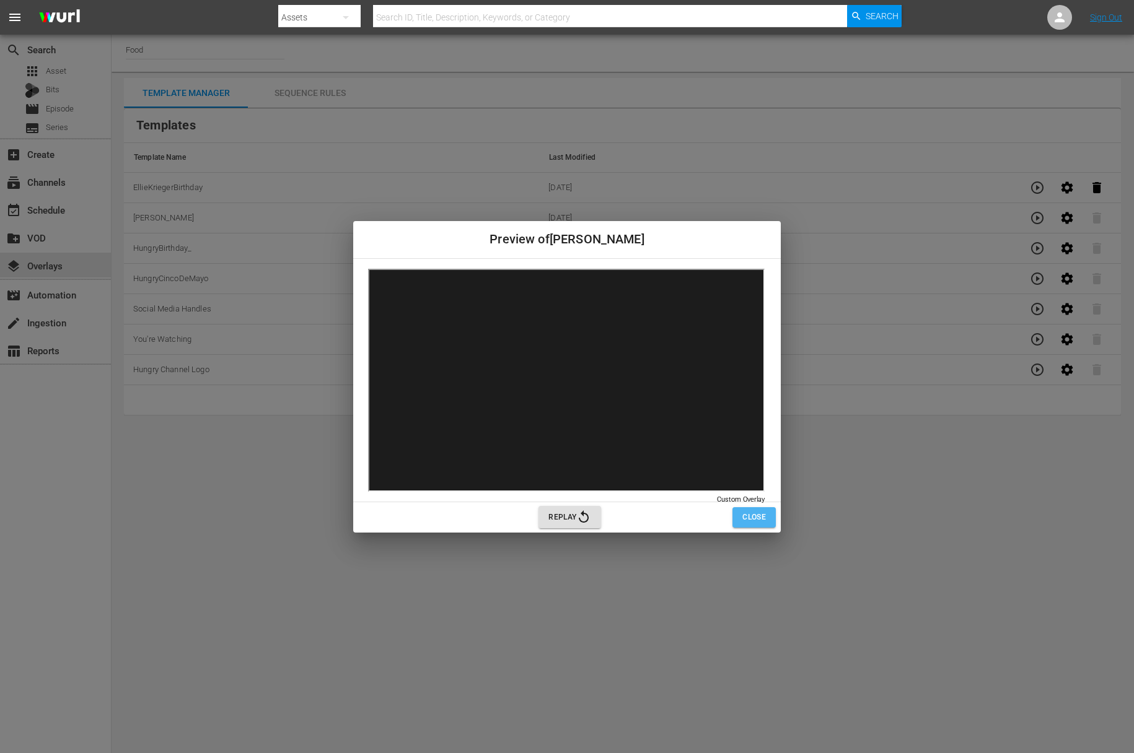
click at [737, 518] on button "Close" at bounding box center [753, 517] width 43 height 20
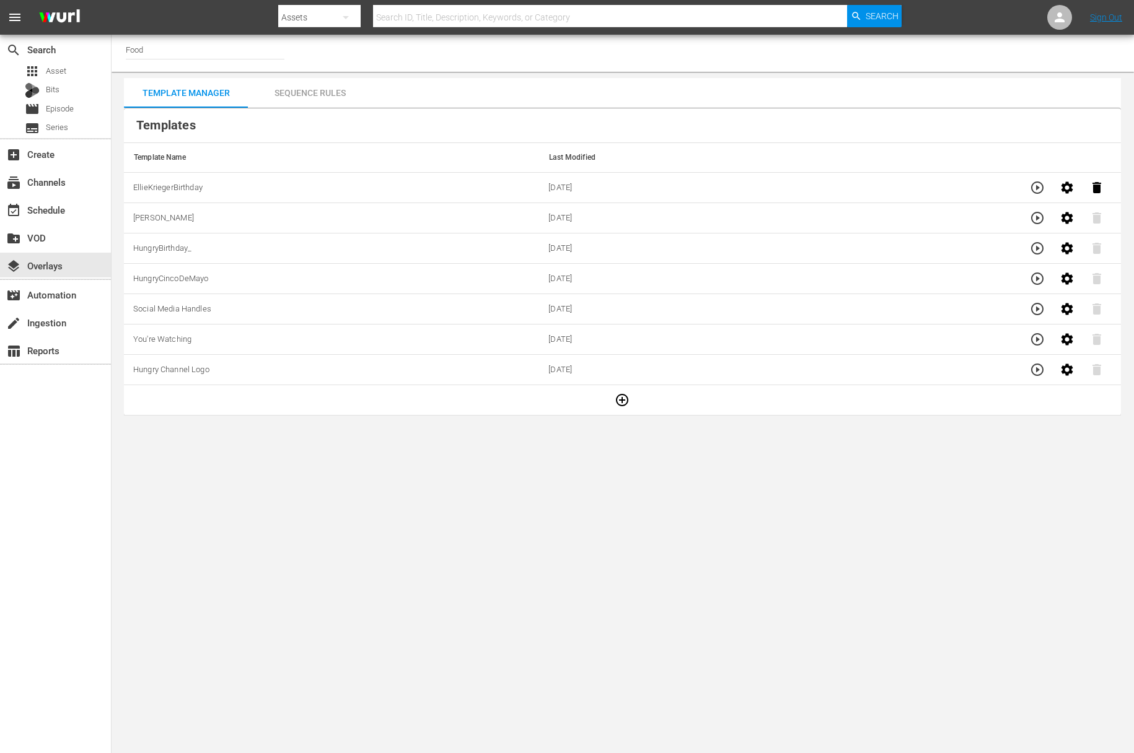
click at [1033, 277] on icon "button" at bounding box center [1037, 278] width 15 height 15
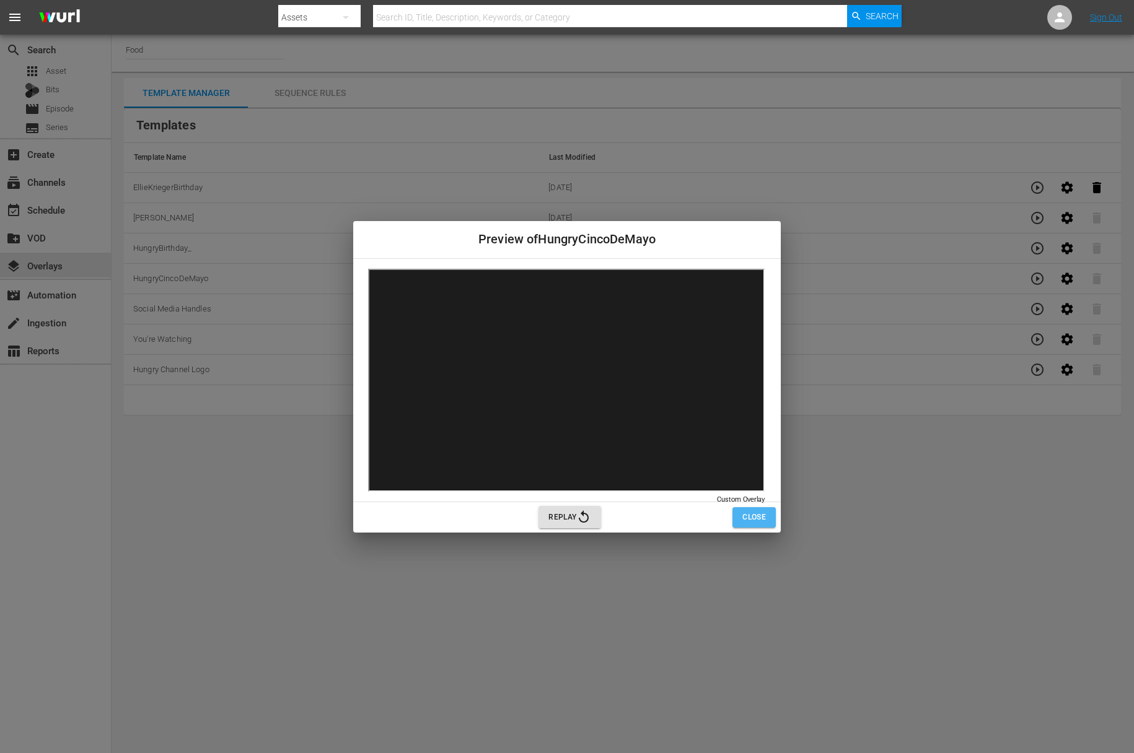
click at [751, 518] on span "Close" at bounding box center [754, 517] width 24 height 13
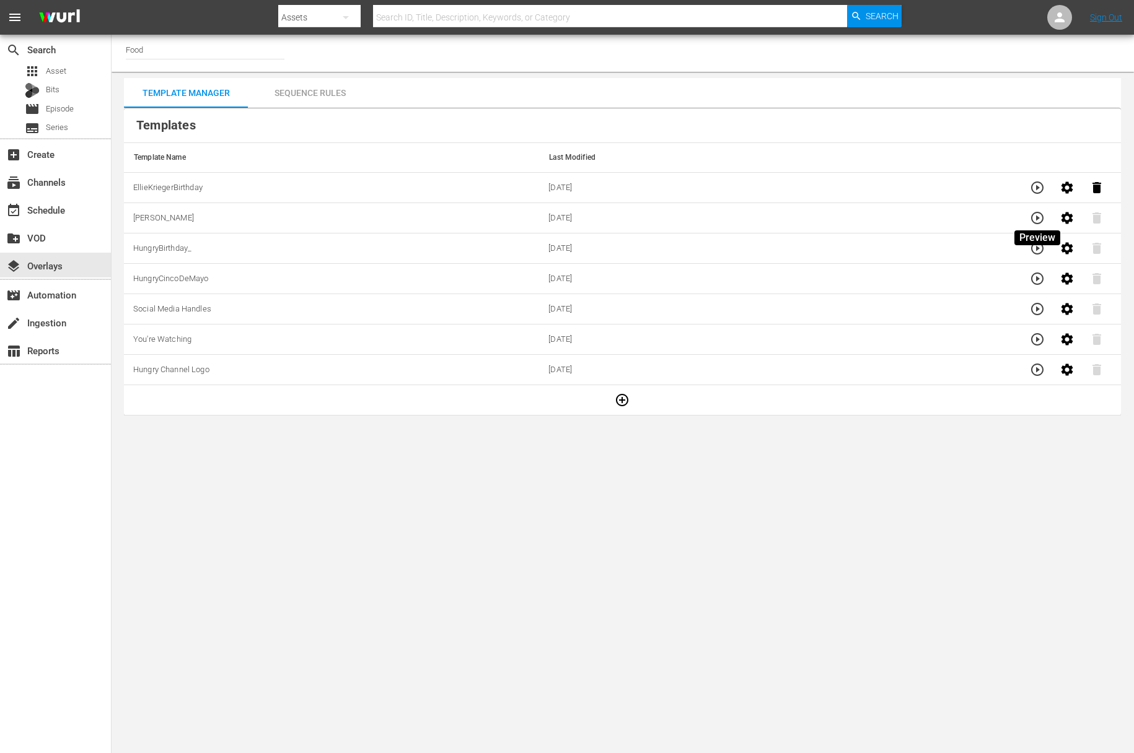
click at [1035, 213] on icon "button" at bounding box center [1037, 218] width 15 height 15
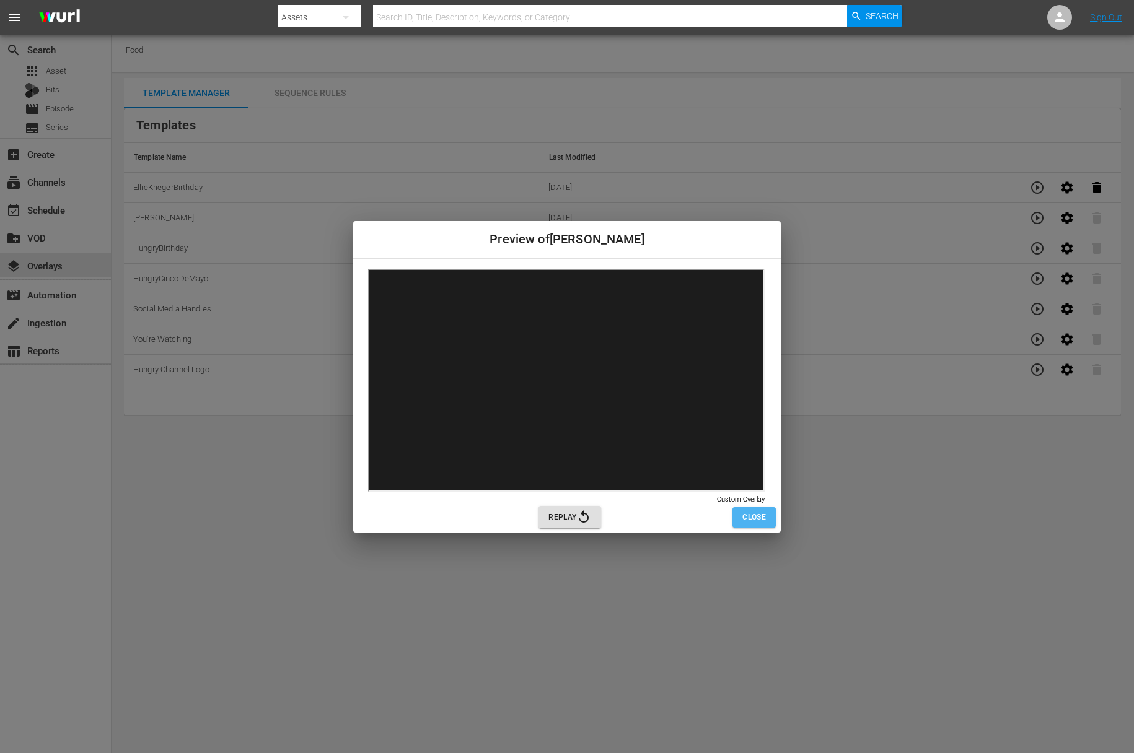
click at [743, 519] on span "Close" at bounding box center [754, 517] width 24 height 13
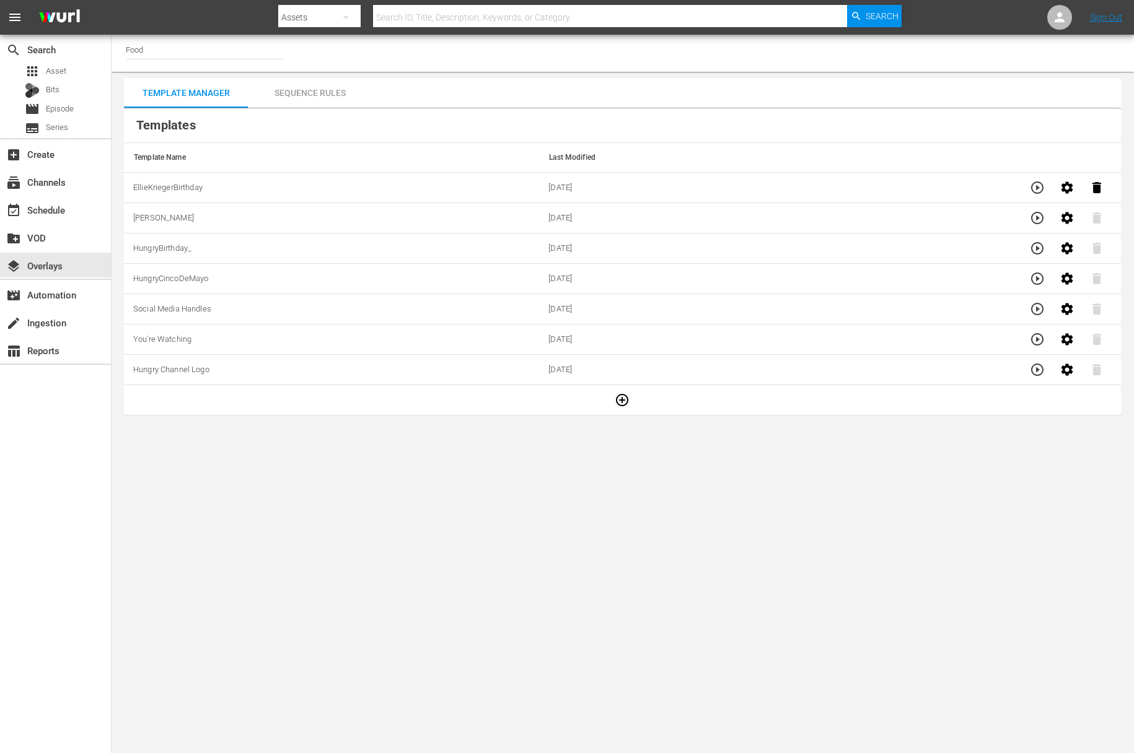
click at [322, 86] on div "Sequence Rules" at bounding box center [310, 93] width 124 height 30
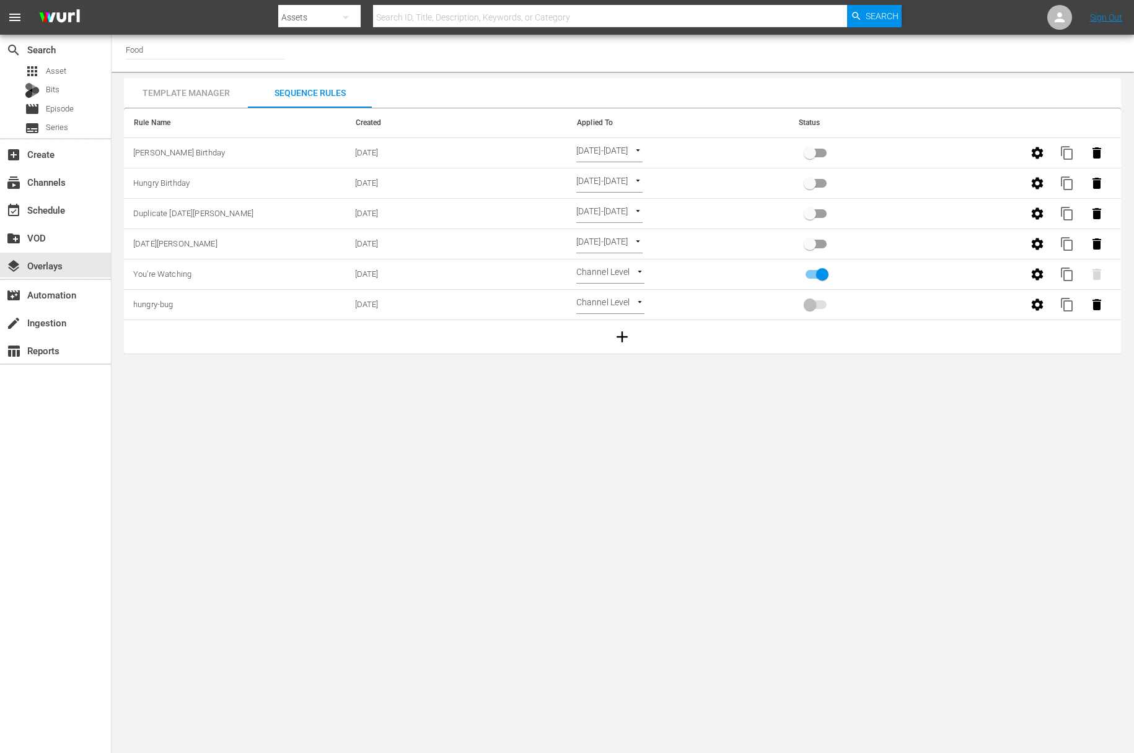
click at [181, 83] on div "Template Manager" at bounding box center [186, 93] width 124 height 30
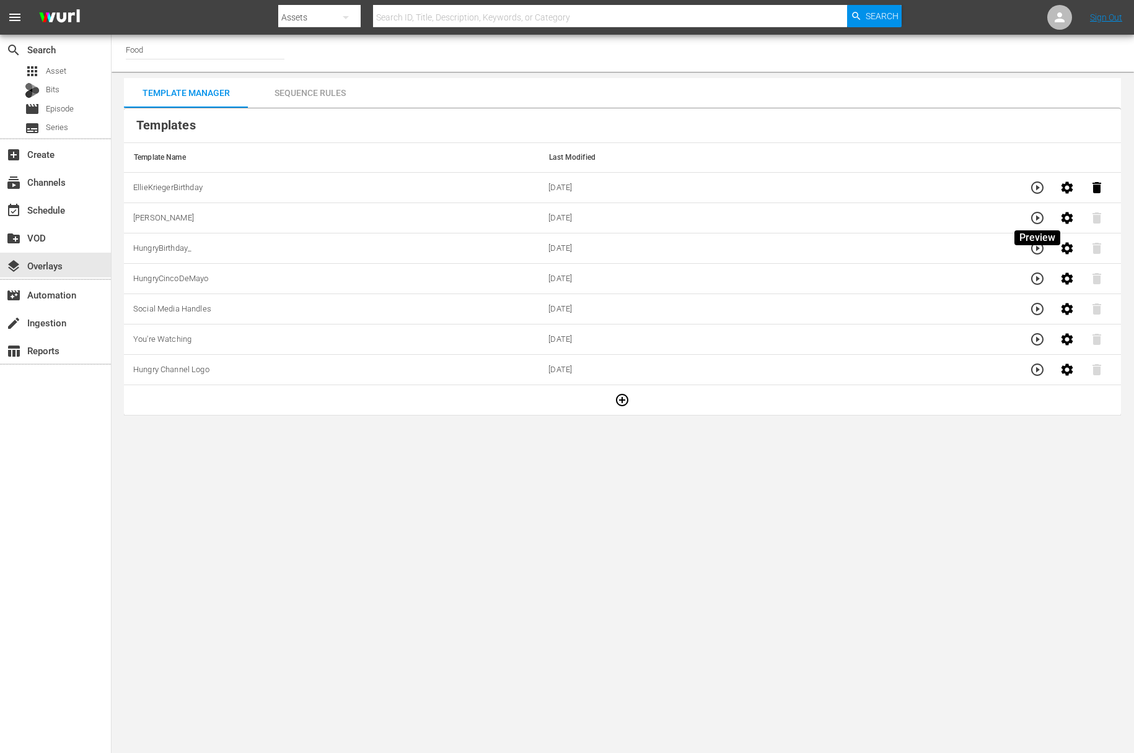
click at [1036, 218] on icon "button" at bounding box center [1037, 218] width 12 height 12
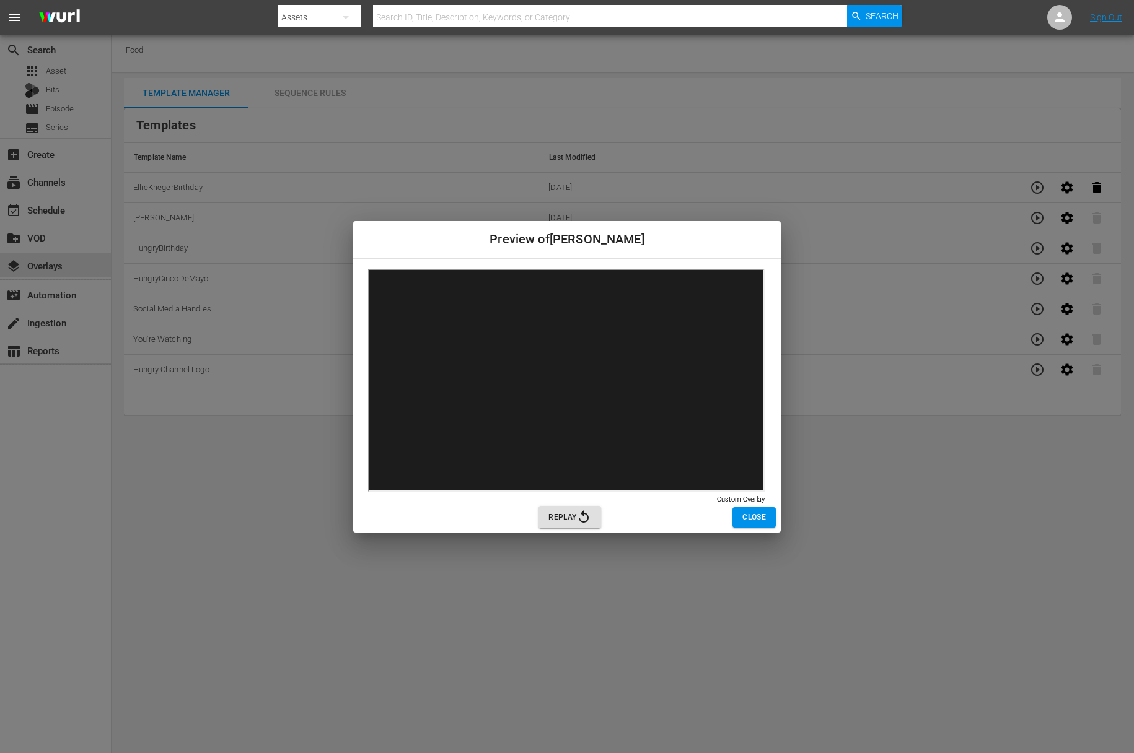
click at [770, 519] on button "Close" at bounding box center [753, 517] width 43 height 20
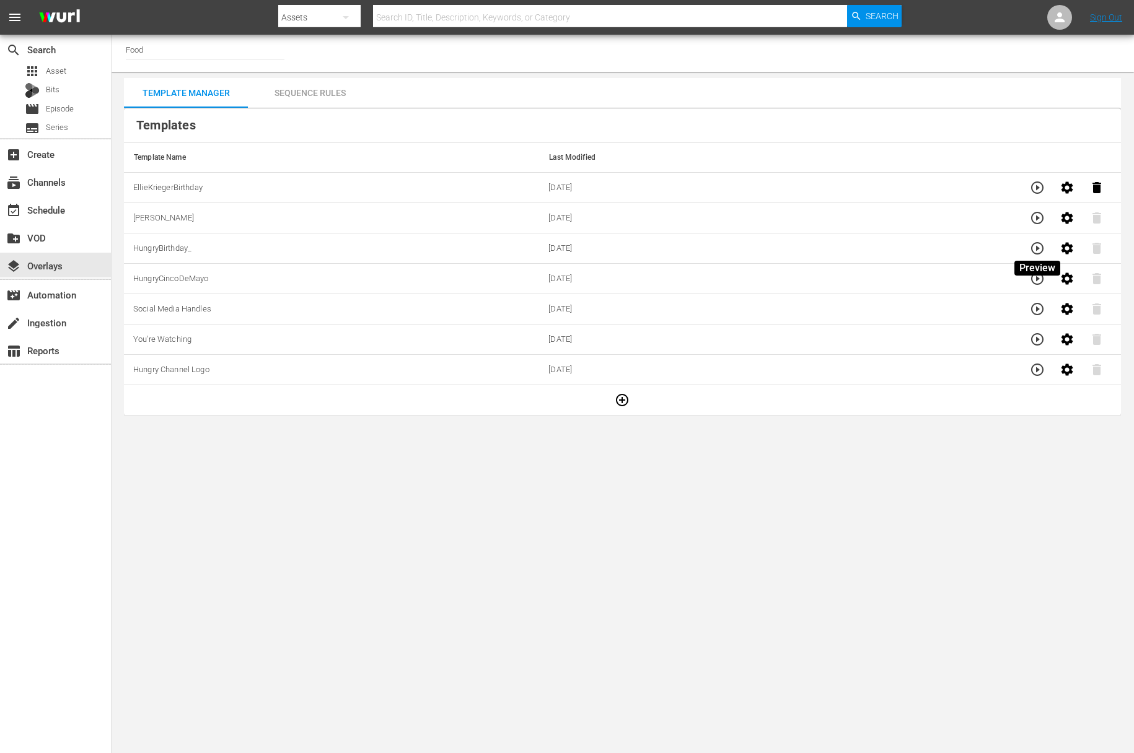
click at [1036, 246] on icon "button" at bounding box center [1037, 248] width 15 height 15
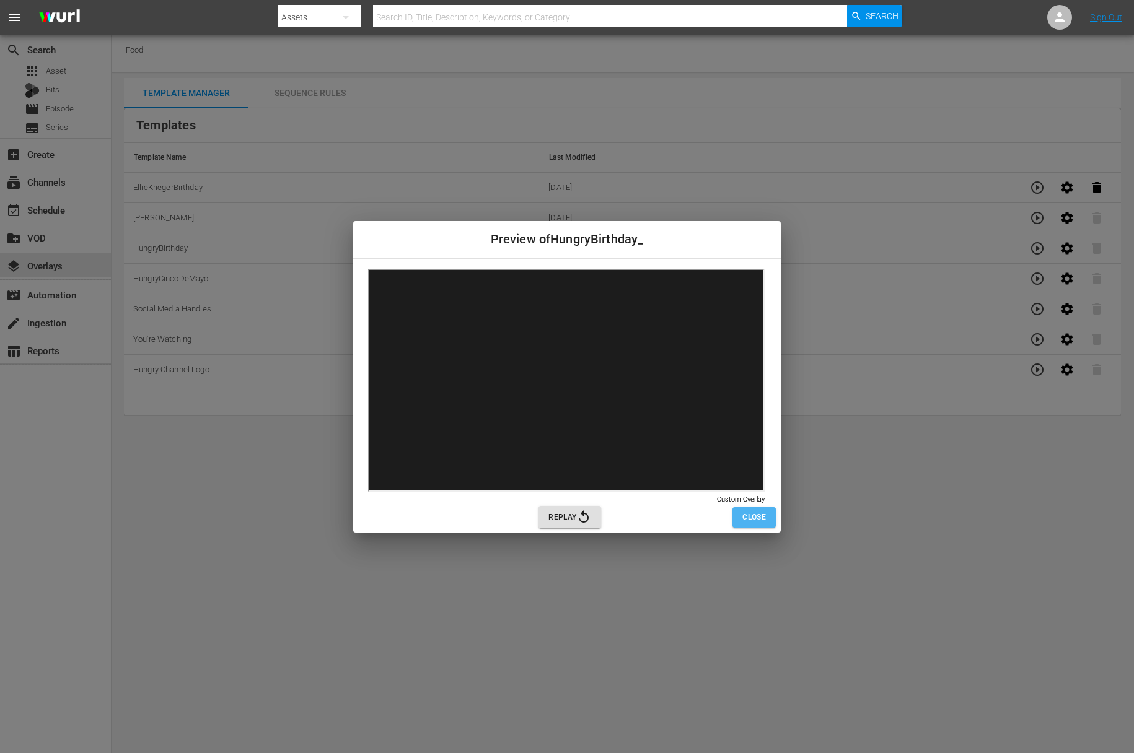
click at [742, 518] on span "Close" at bounding box center [754, 517] width 24 height 13
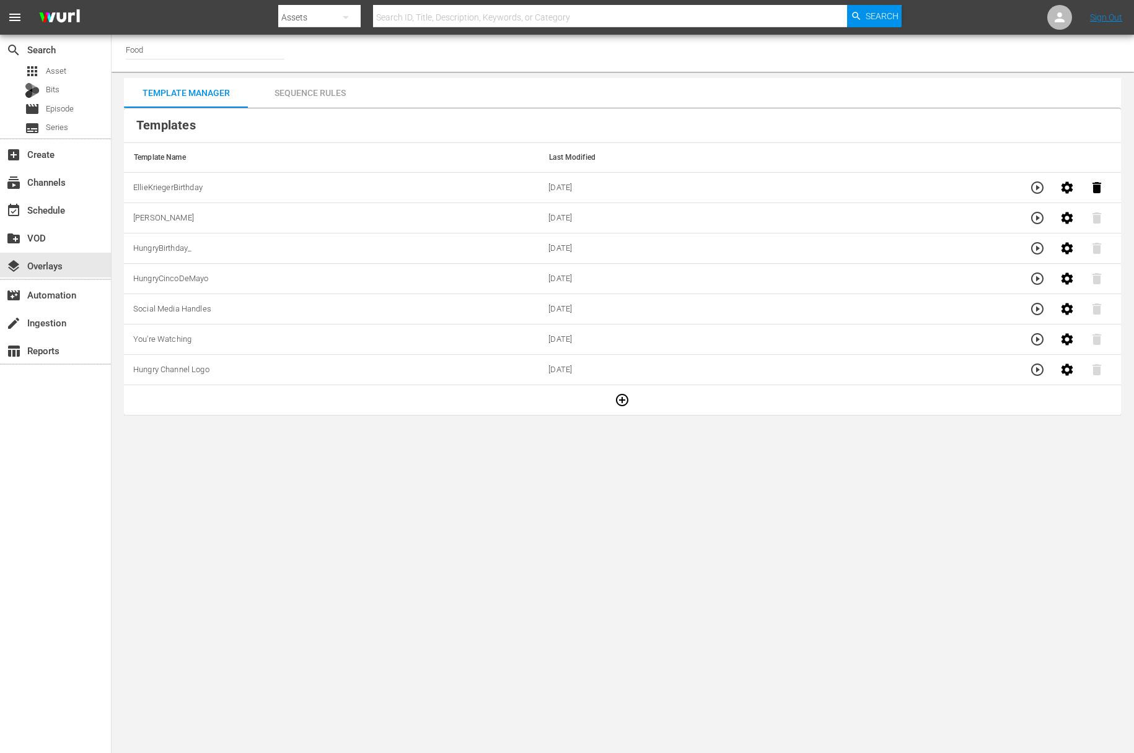
click at [1027, 187] on button "button" at bounding box center [1037, 188] width 30 height 30
